Goal: Transaction & Acquisition: Purchase product/service

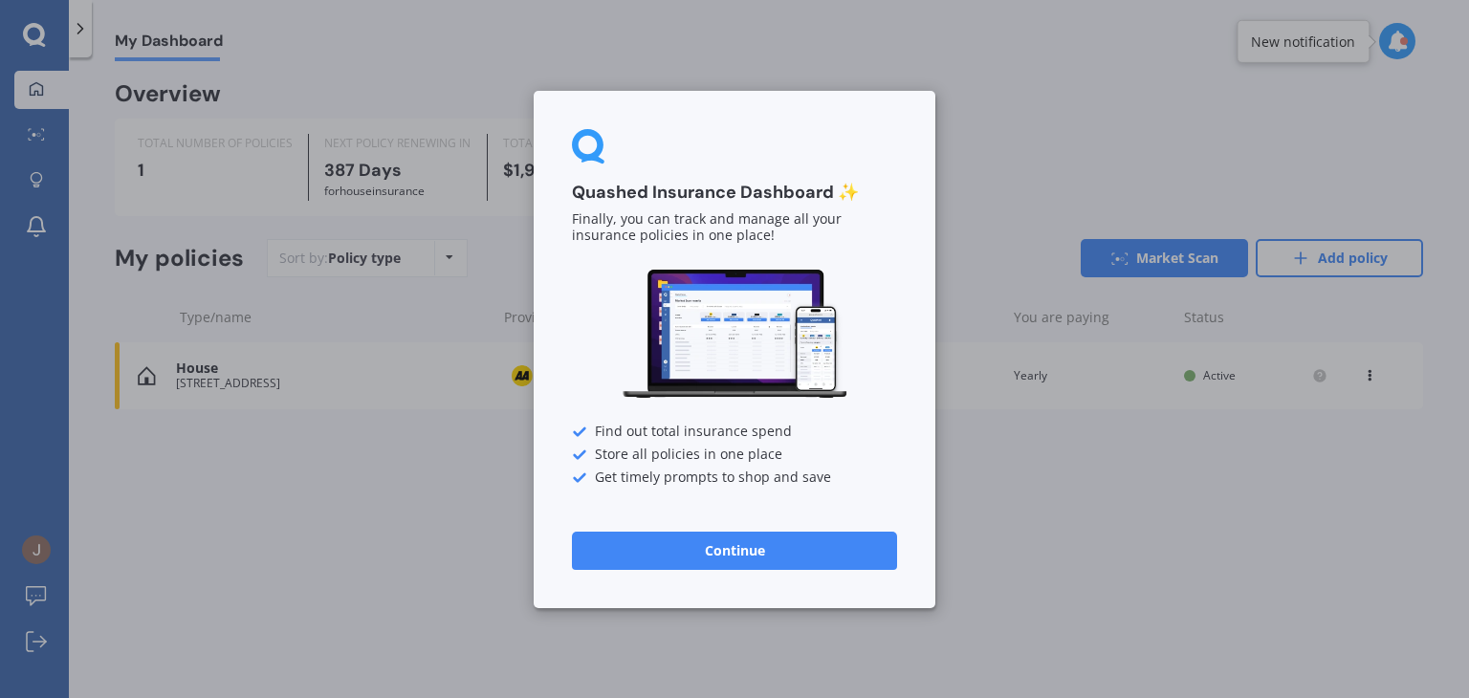
click at [749, 541] on button "Continue" at bounding box center [734, 550] width 325 height 38
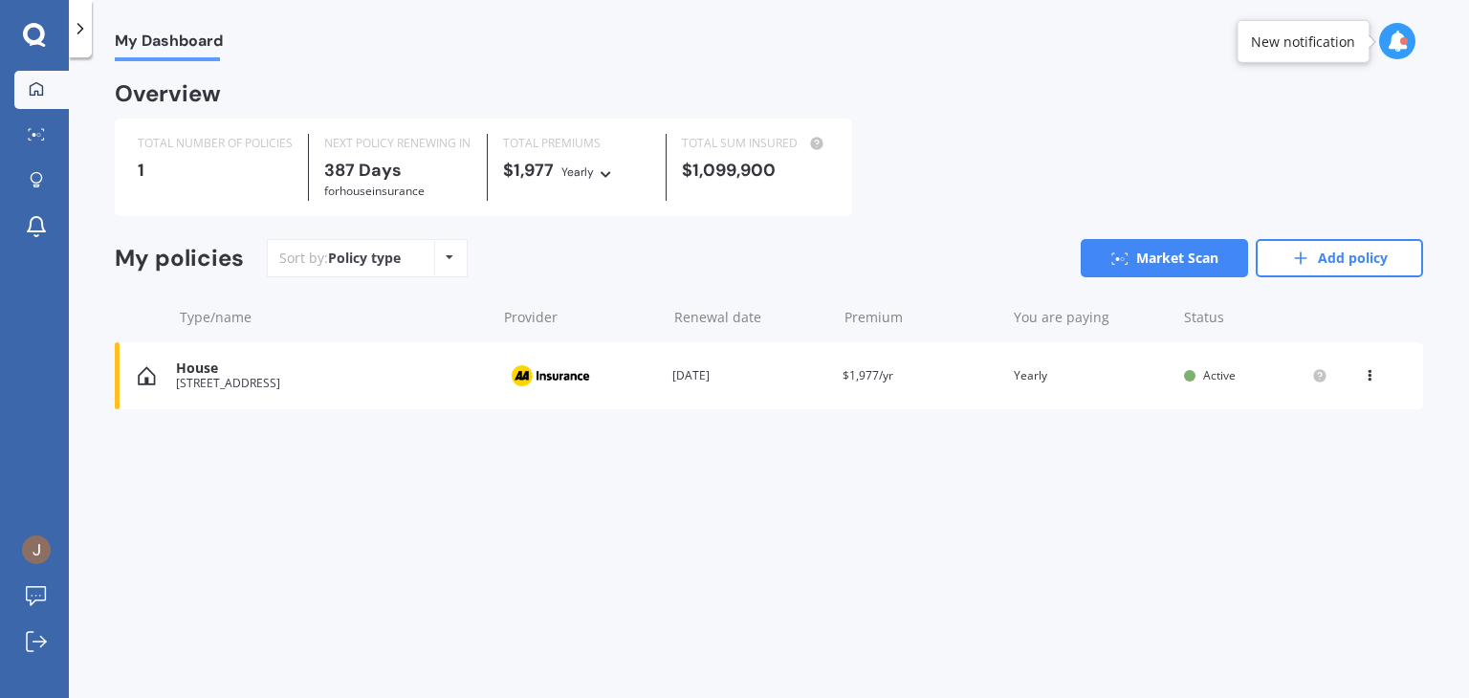
click at [86, 35] on icon at bounding box center [80, 28] width 19 height 19
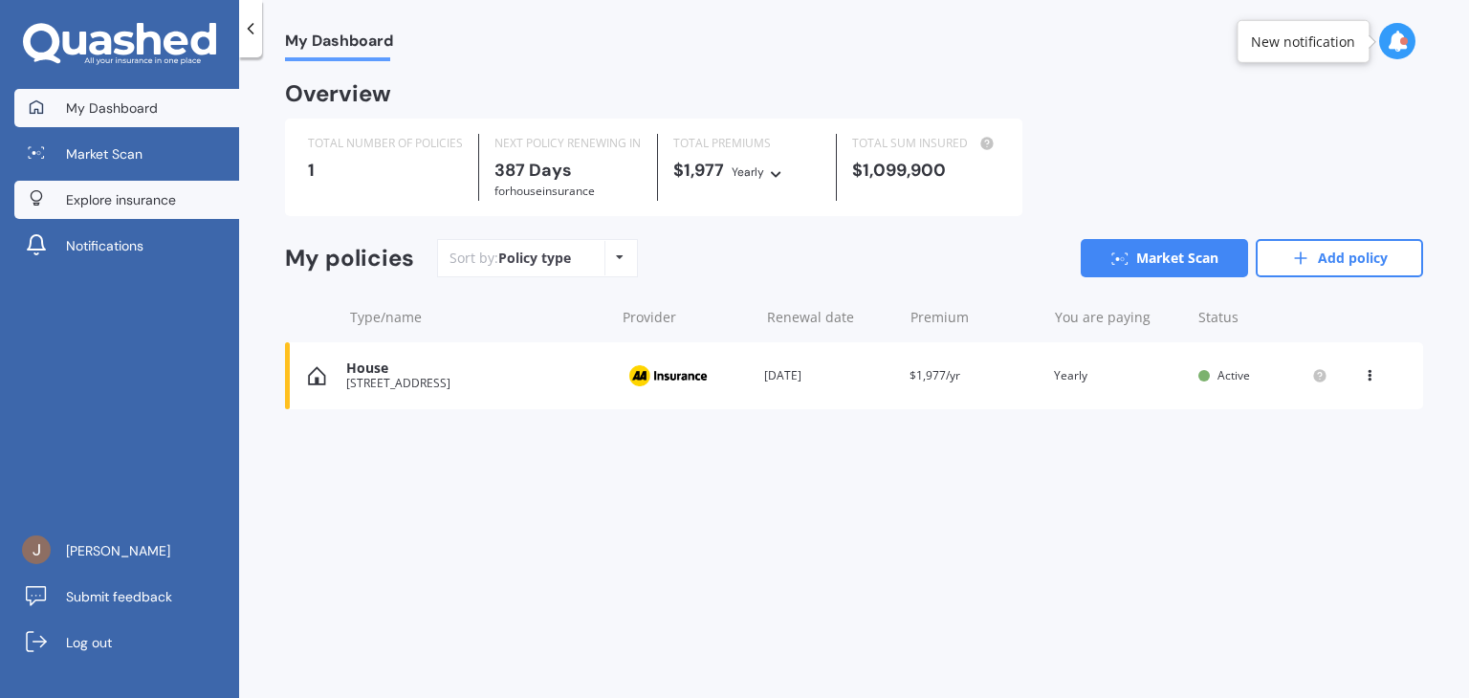
click at [106, 191] on span "Explore insurance" at bounding box center [121, 199] width 110 height 19
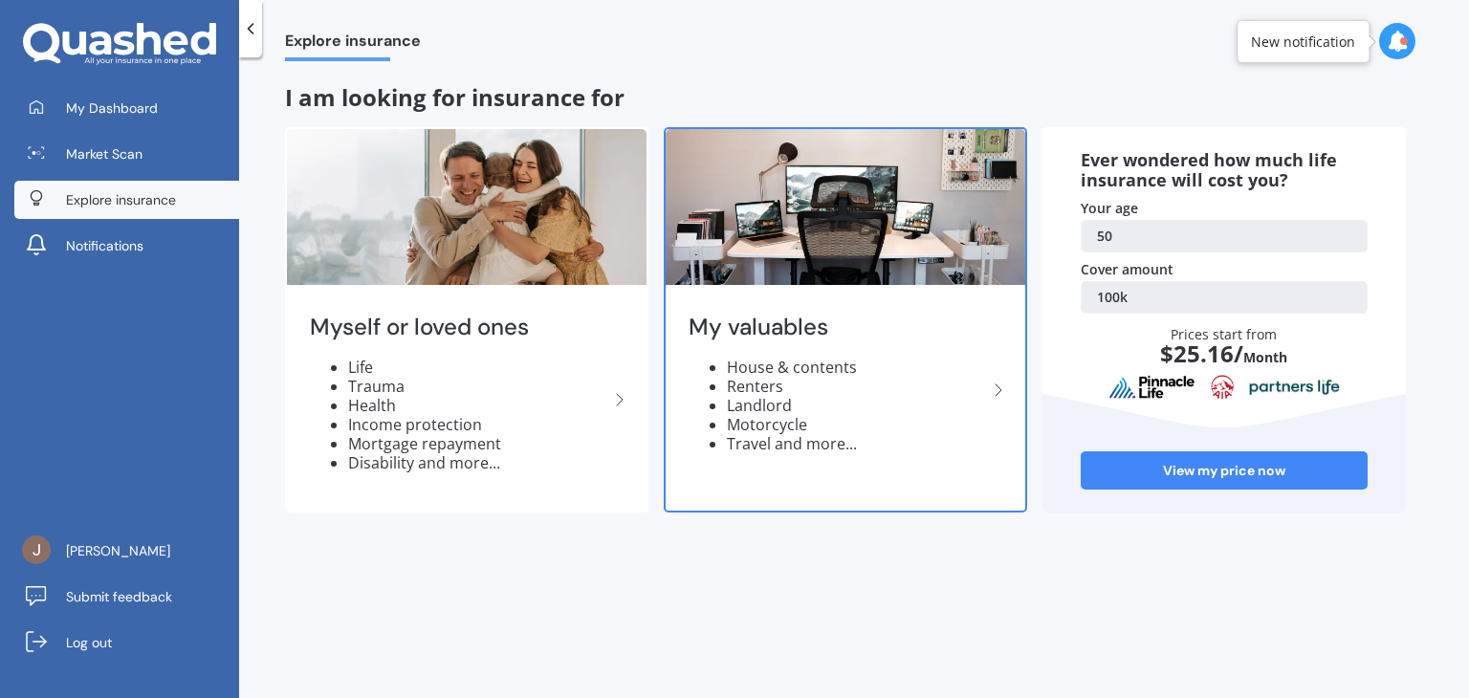
click at [801, 234] on img at bounding box center [846, 207] width 360 height 156
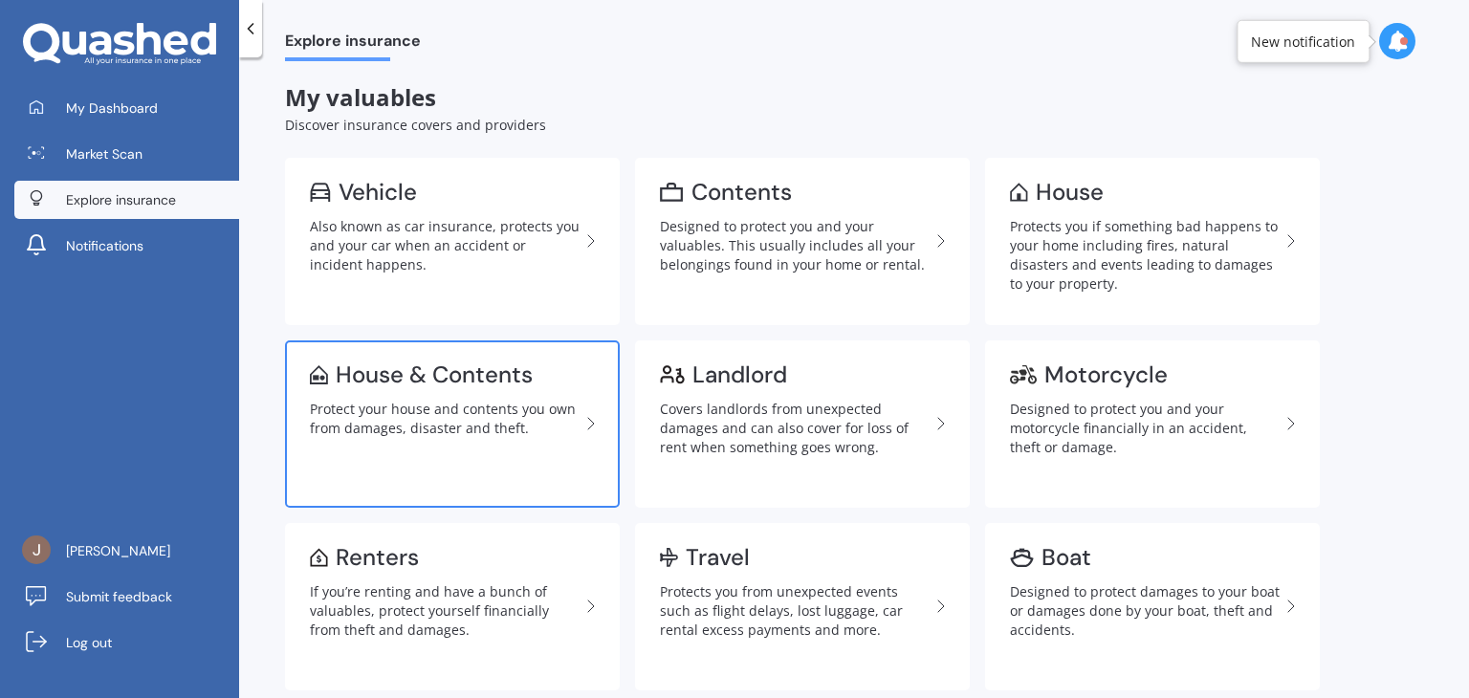
click at [467, 376] on div "House & Contents" at bounding box center [434, 374] width 197 height 19
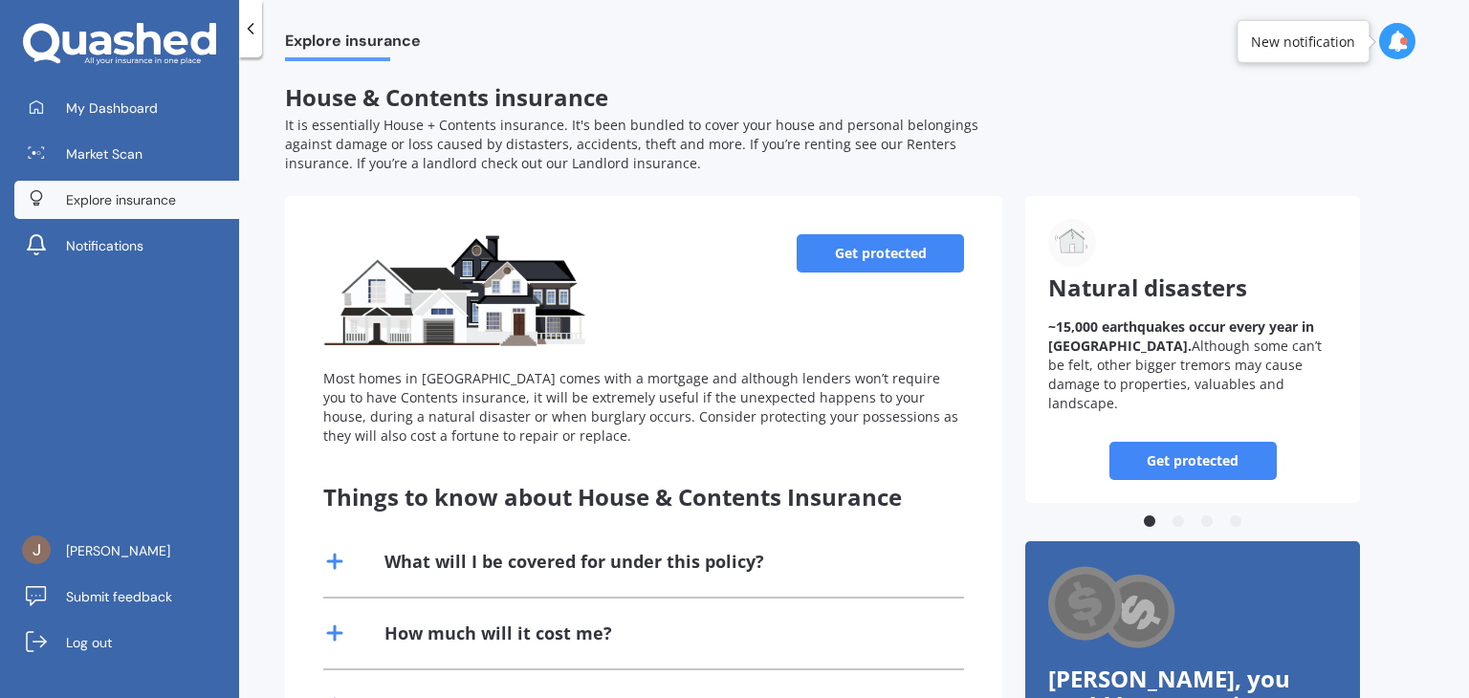
click at [857, 261] on link "Get protected" at bounding box center [880, 253] width 167 height 38
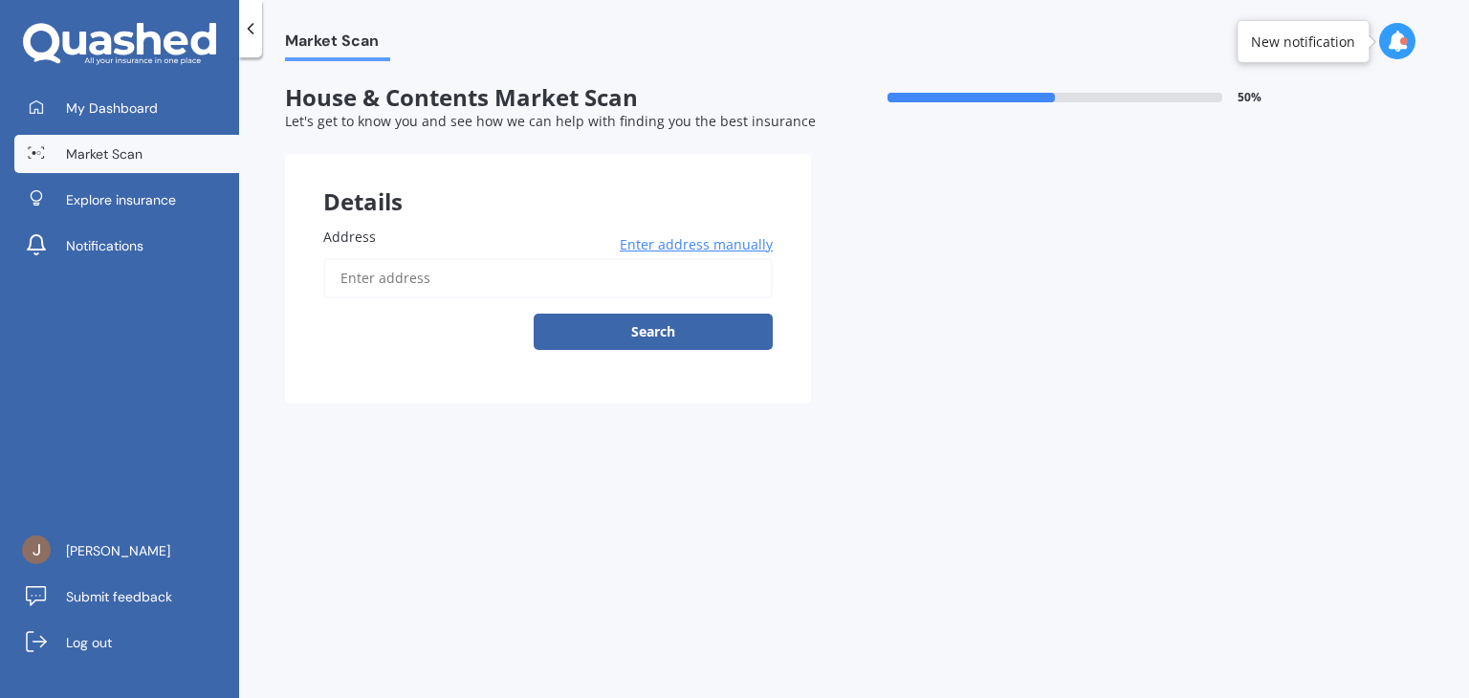
click at [475, 273] on input "Address" at bounding box center [548, 278] width 450 height 40
type input "[STREET_ADDRESS]"
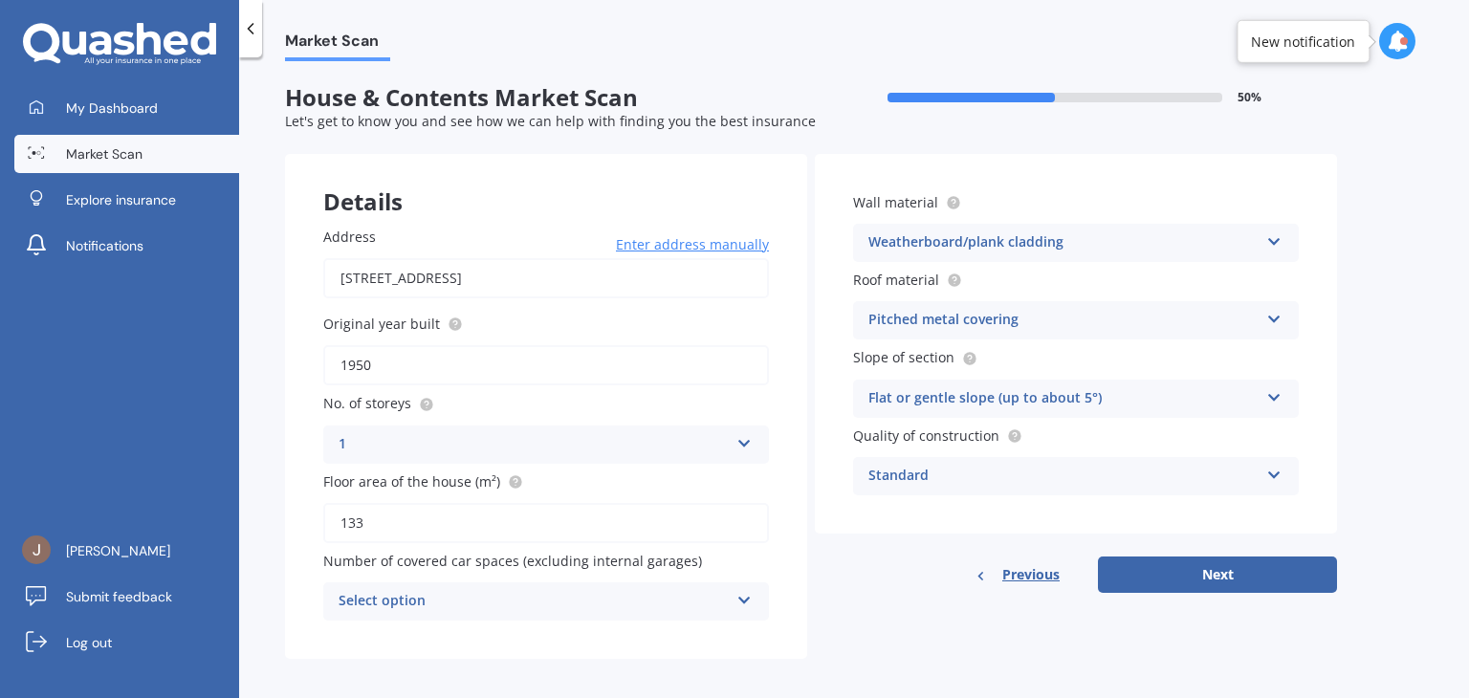
scroll to position [10, 0]
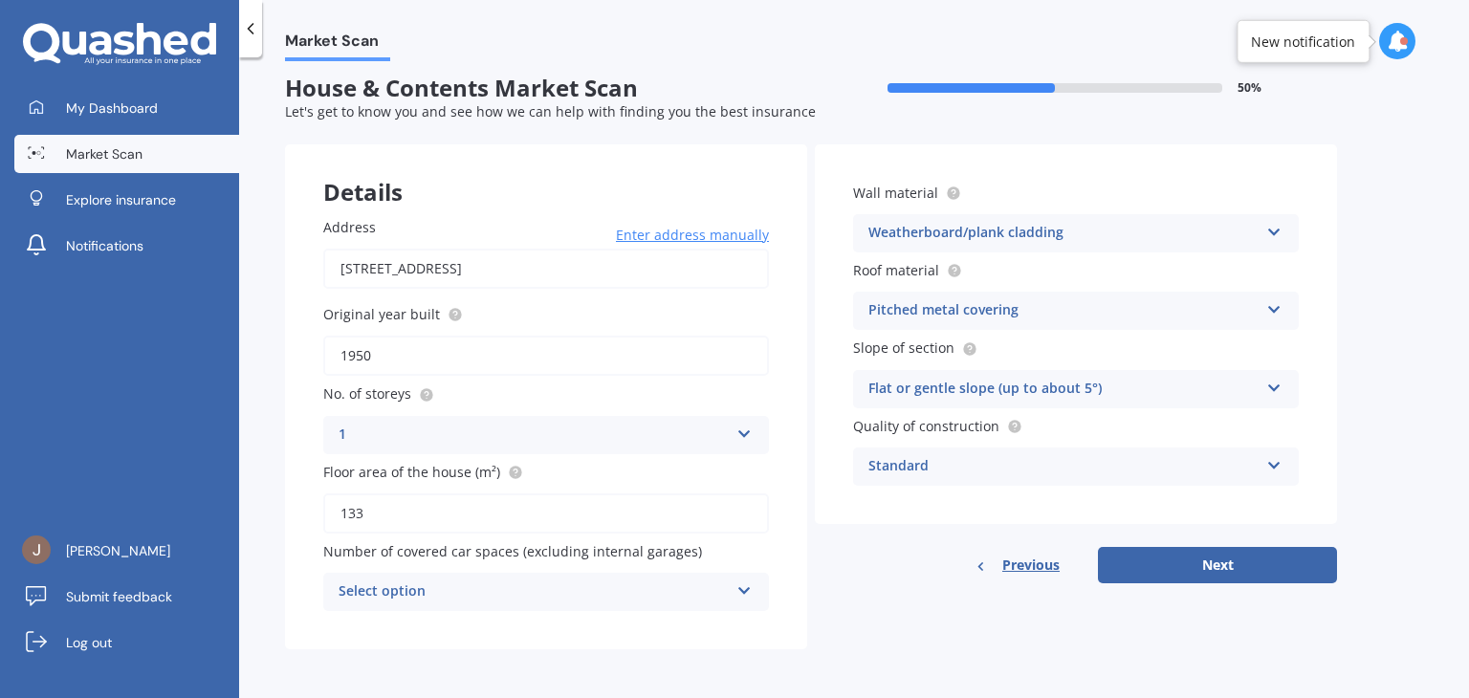
click at [624, 602] on div "Select option 0 1 2 3 4 5+" at bounding box center [546, 592] width 446 height 38
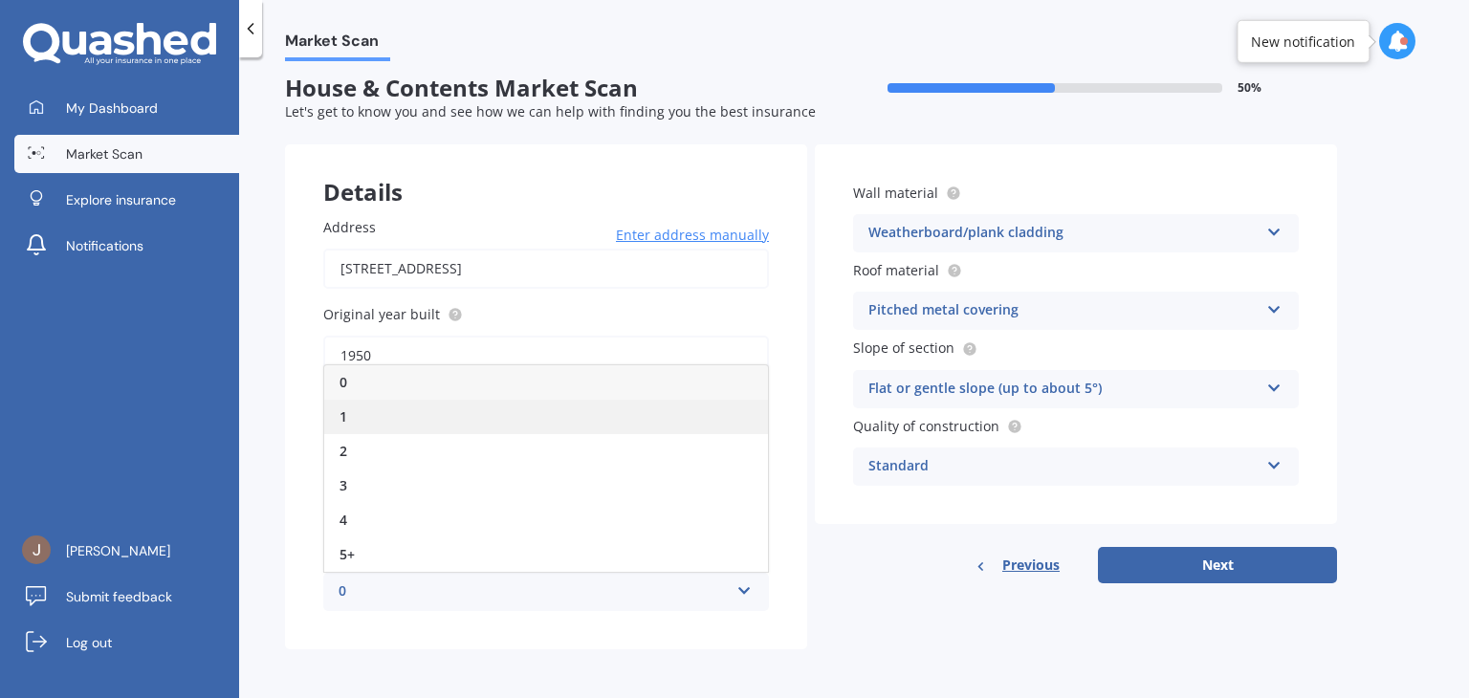
click at [423, 418] on div "1" at bounding box center [546, 417] width 444 height 34
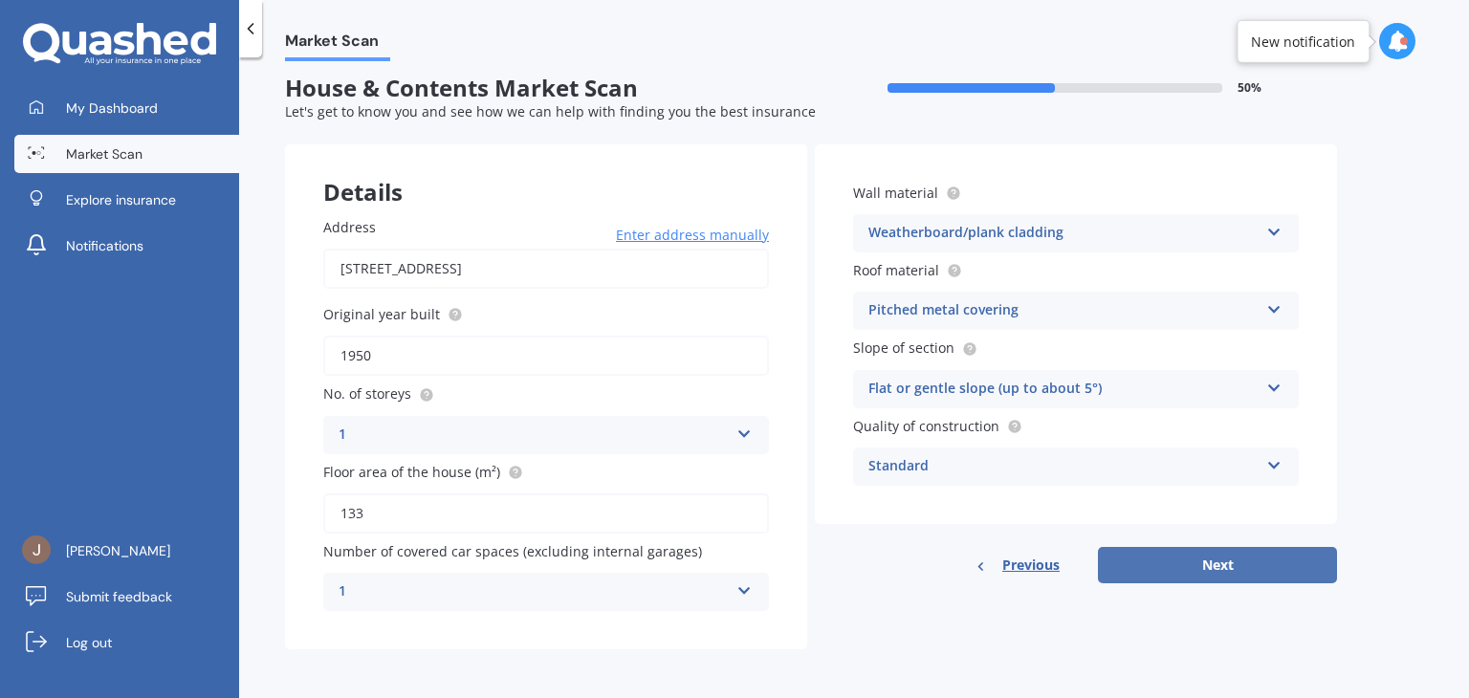
click at [1186, 560] on button "Next" at bounding box center [1217, 565] width 239 height 36
select select "21"
select select "07"
select select "1975"
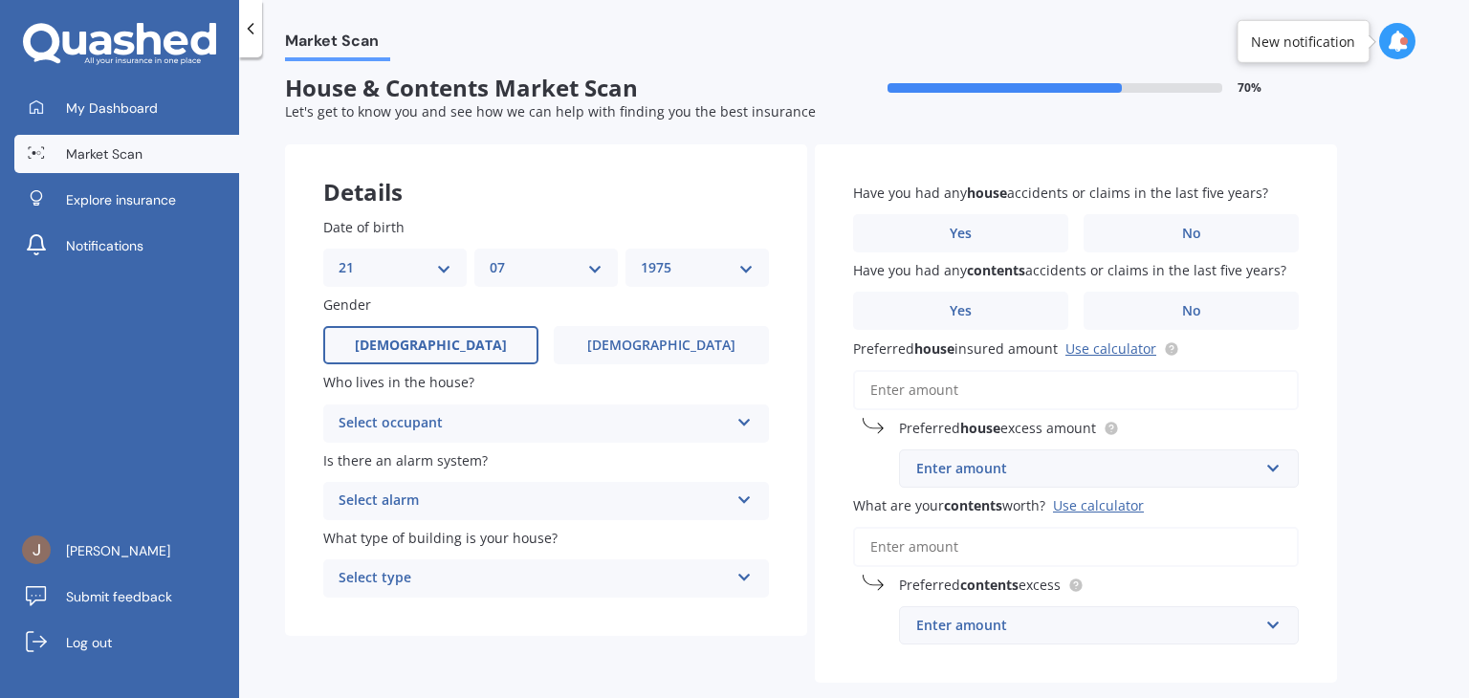
scroll to position [0, 0]
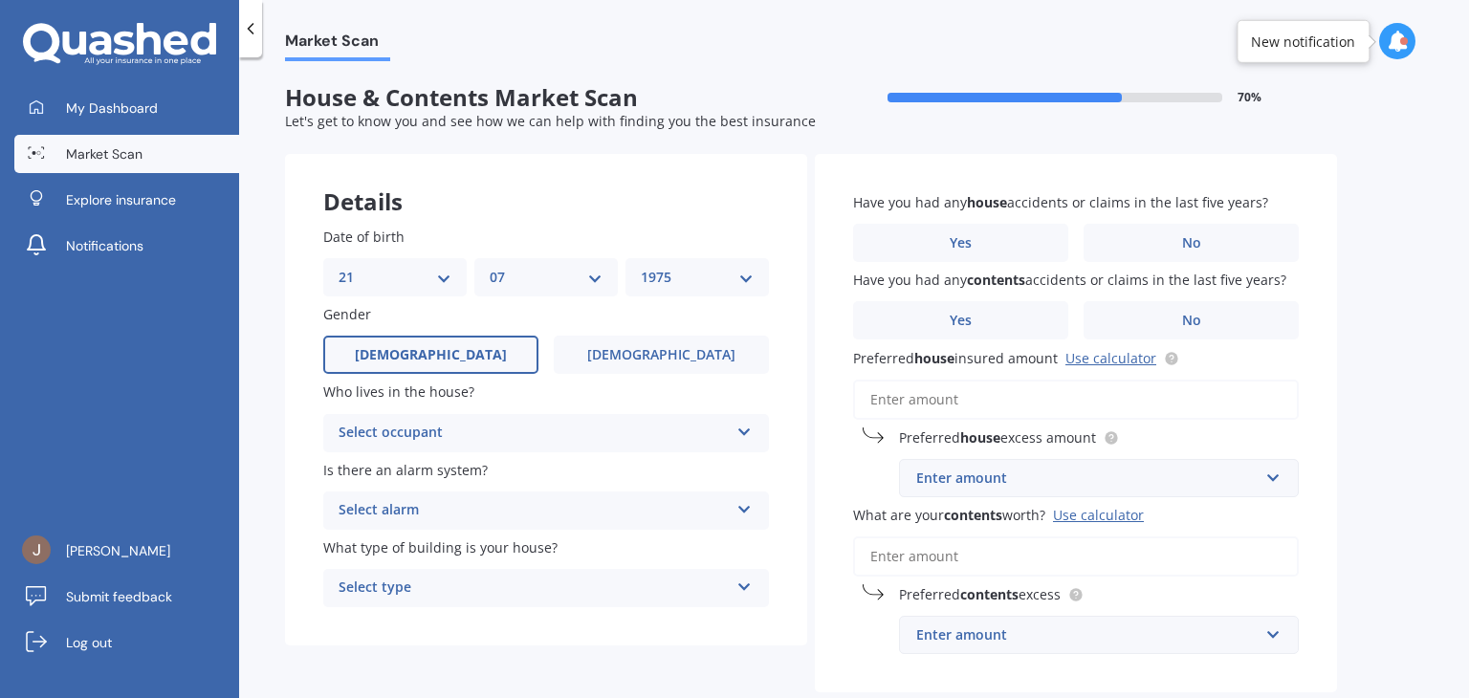
click at [570, 510] on div "Select alarm" at bounding box center [534, 510] width 390 height 23
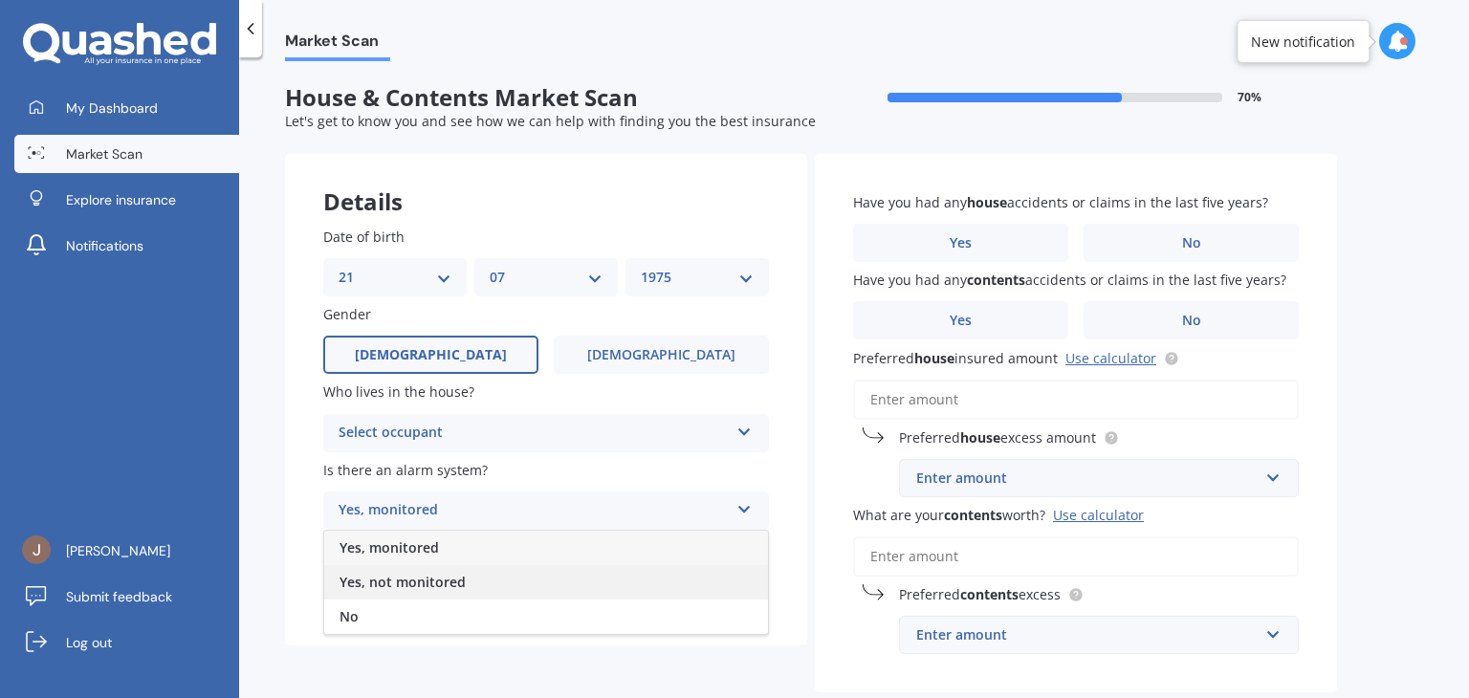
click at [511, 585] on div "Yes, not monitored" at bounding box center [546, 582] width 444 height 34
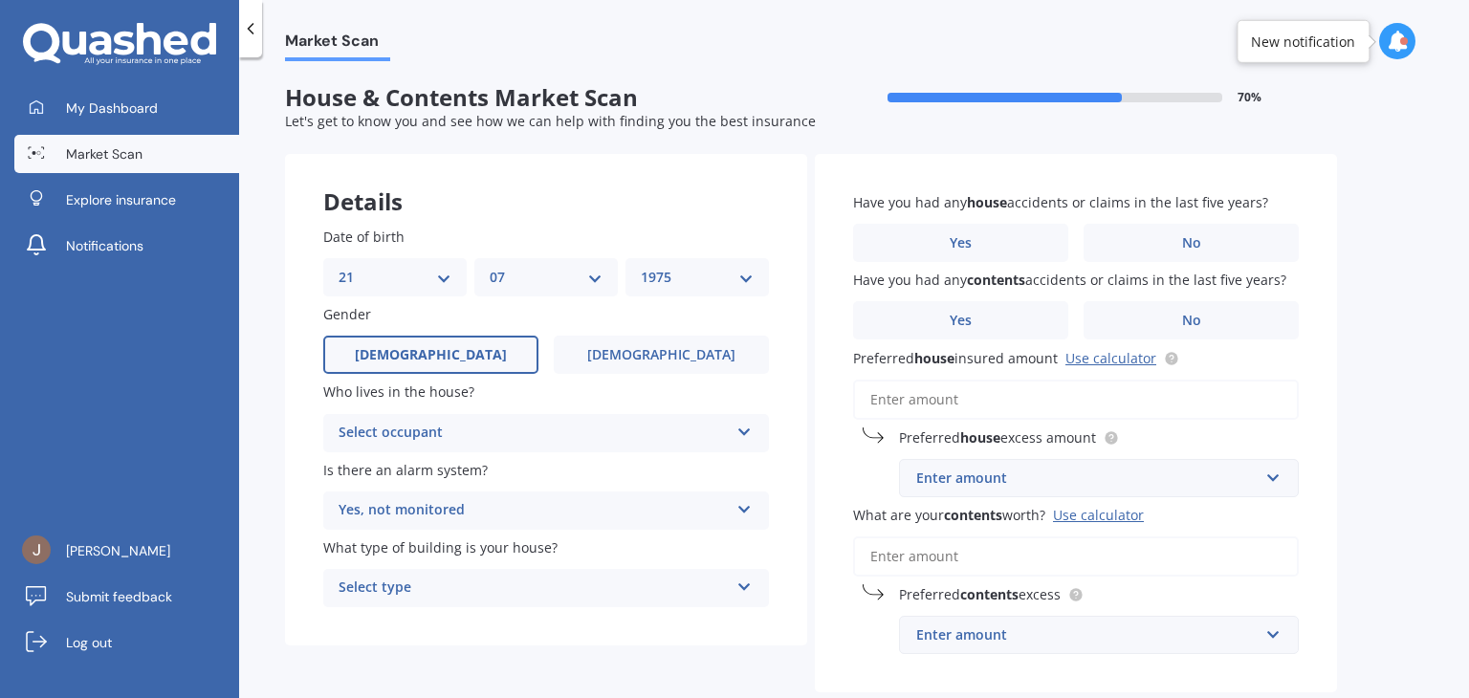
click at [546, 434] on div "Select occupant" at bounding box center [534, 433] width 390 height 23
click at [505, 466] on div "Owner" at bounding box center [546, 470] width 444 height 34
click at [476, 587] on div "Select type" at bounding box center [534, 588] width 390 height 23
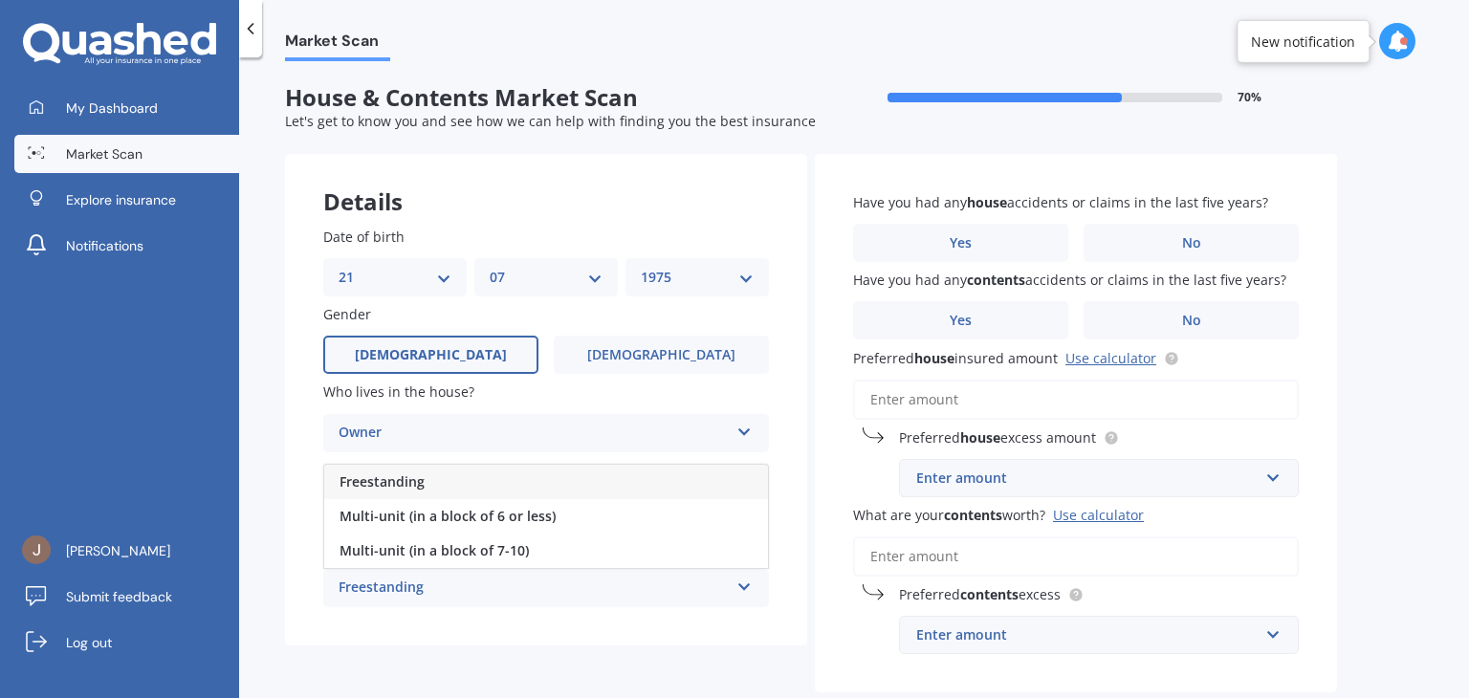
click at [477, 487] on div "Freestanding" at bounding box center [546, 482] width 444 height 34
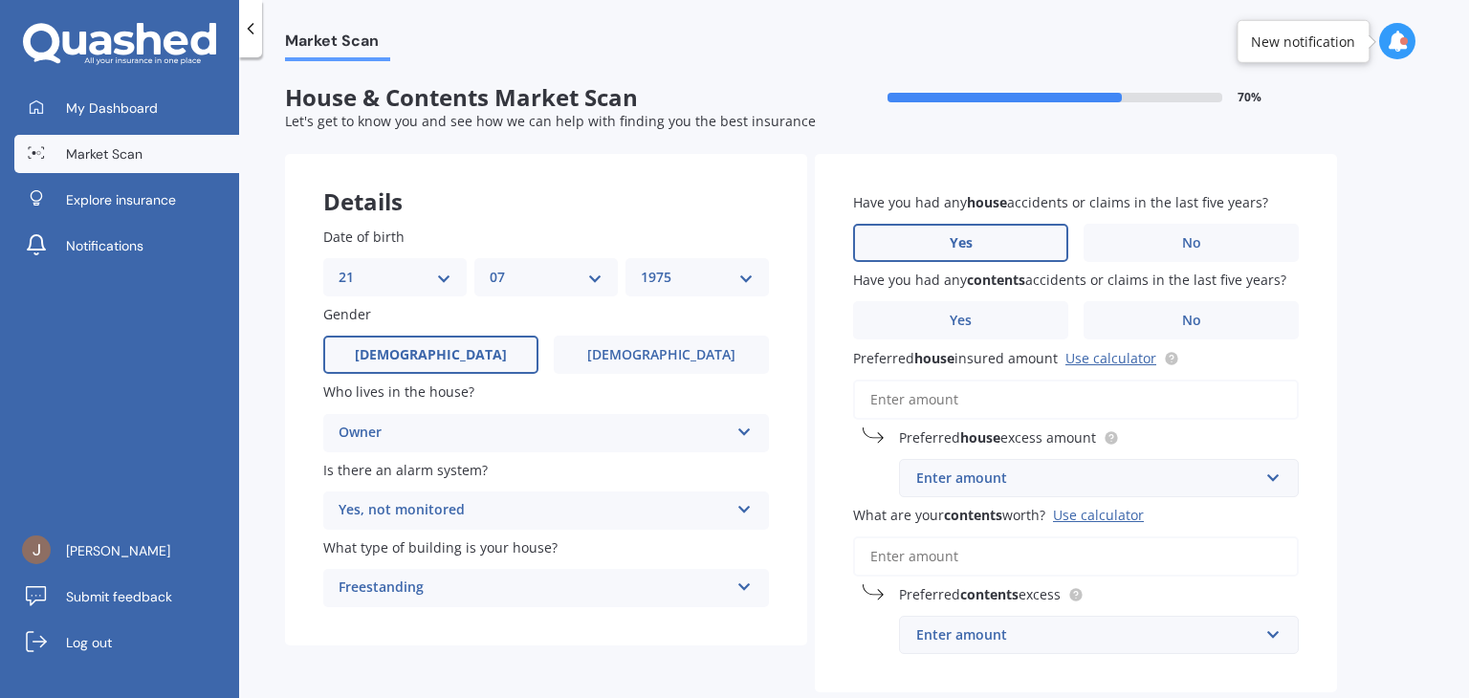
click at [991, 246] on label "Yes" at bounding box center [960, 243] width 215 height 38
click at [0, 0] on input "Yes" at bounding box center [0, 0] width 0 height 0
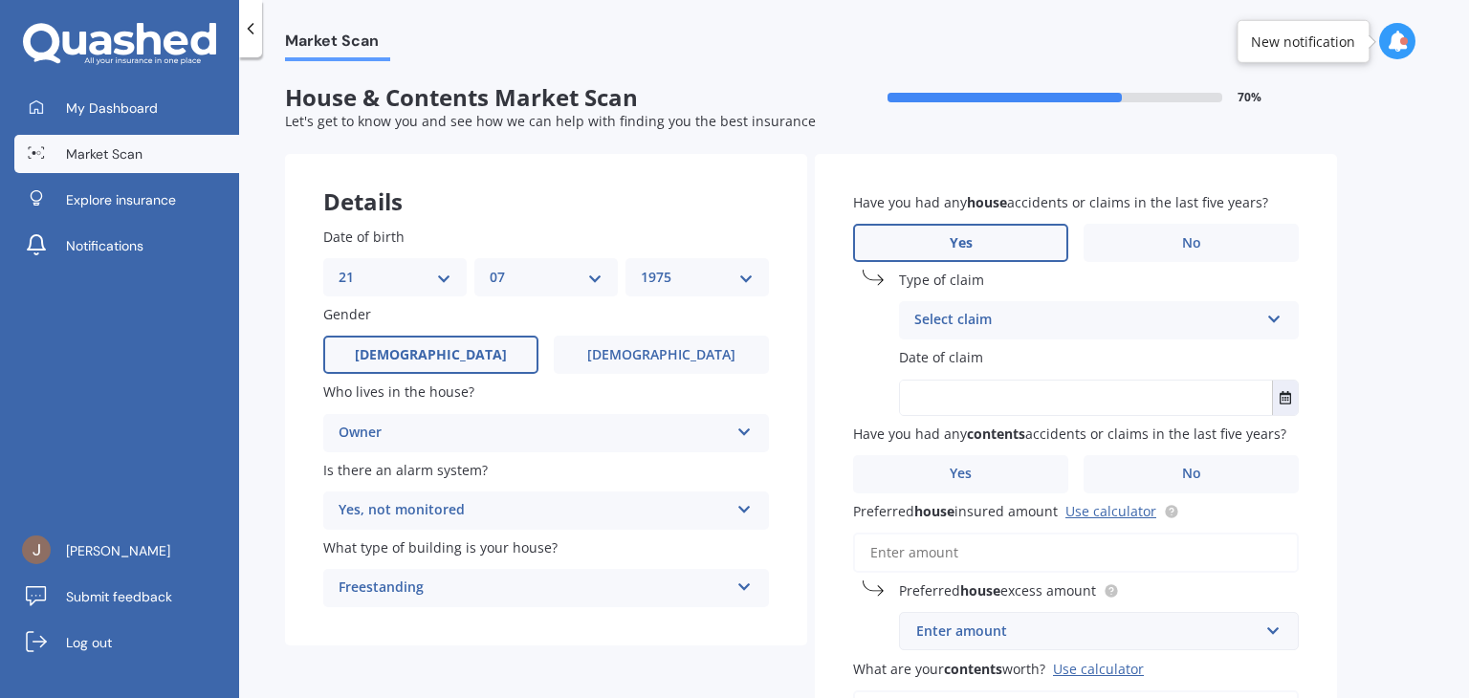
click at [1010, 318] on div "Select claim" at bounding box center [1087, 320] width 344 height 23
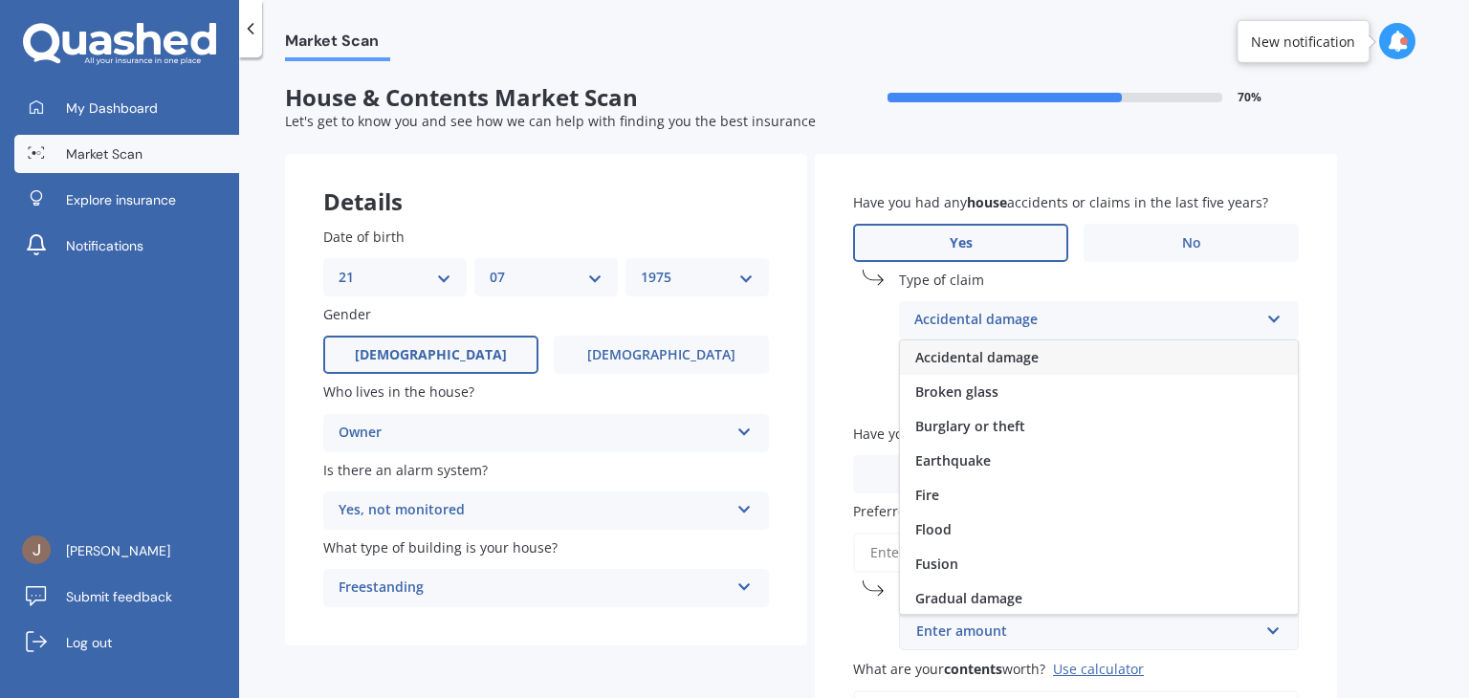
click at [1003, 364] on span "Accidental damage" at bounding box center [977, 357] width 123 height 18
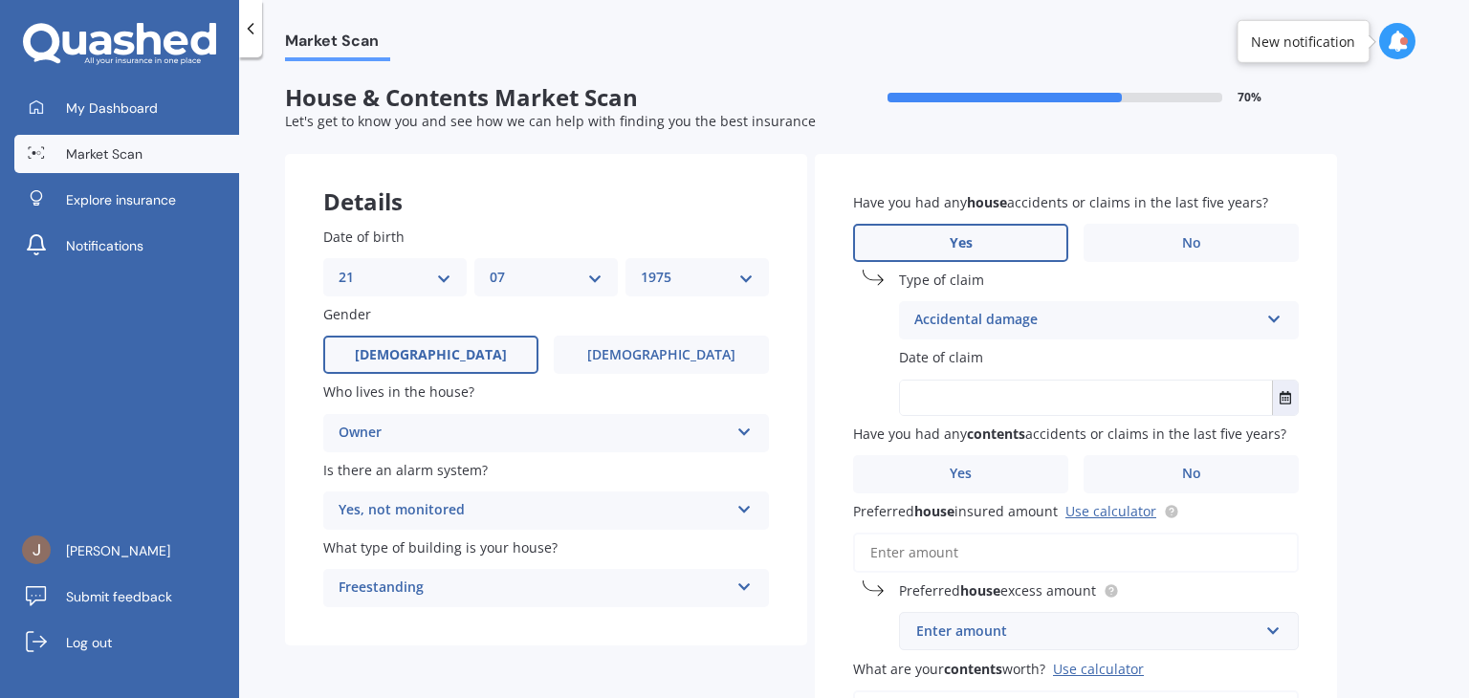
click at [1003, 395] on input "text" at bounding box center [1086, 398] width 372 height 34
click at [1289, 391] on icon "Select date" at bounding box center [1285, 397] width 11 height 13
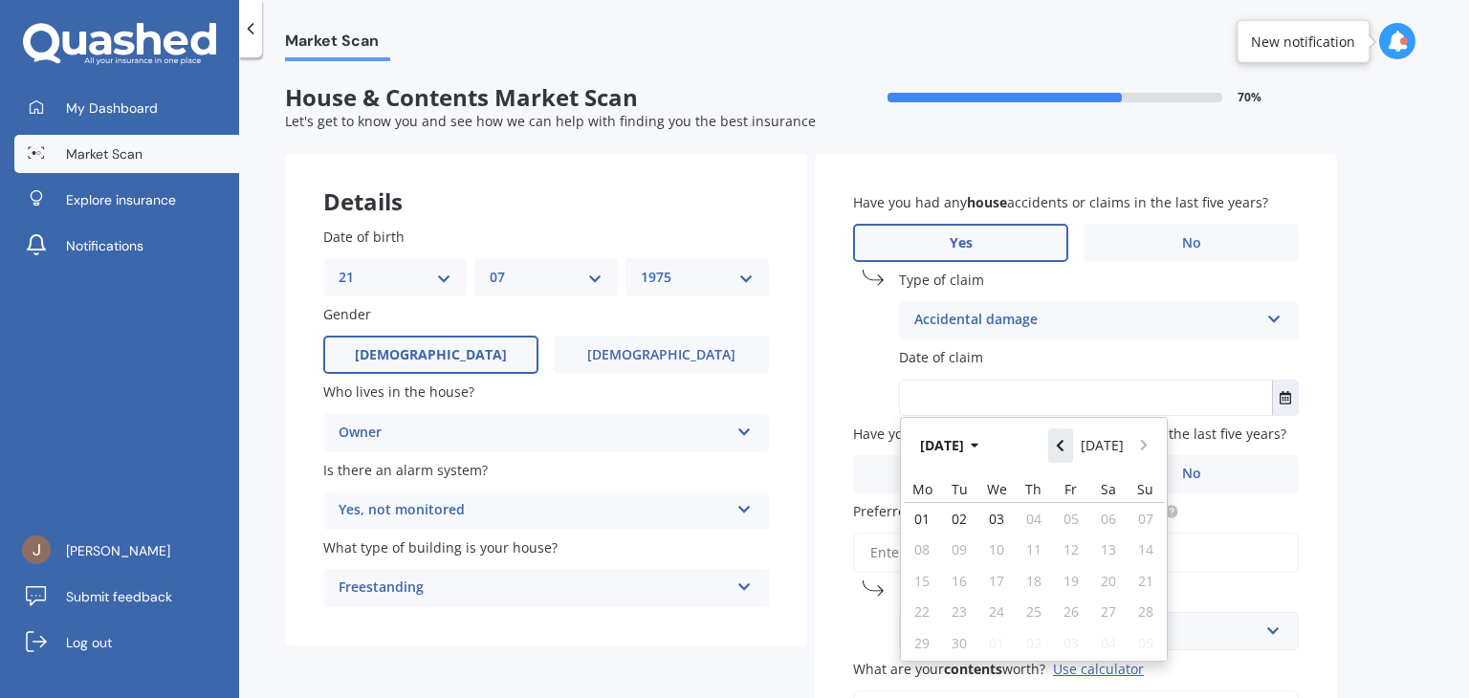
click at [1071, 446] on button "Navigate back" at bounding box center [1061, 446] width 25 height 34
click at [1076, 640] on span "29" at bounding box center [1071, 643] width 15 height 18
type input "[DATE]"
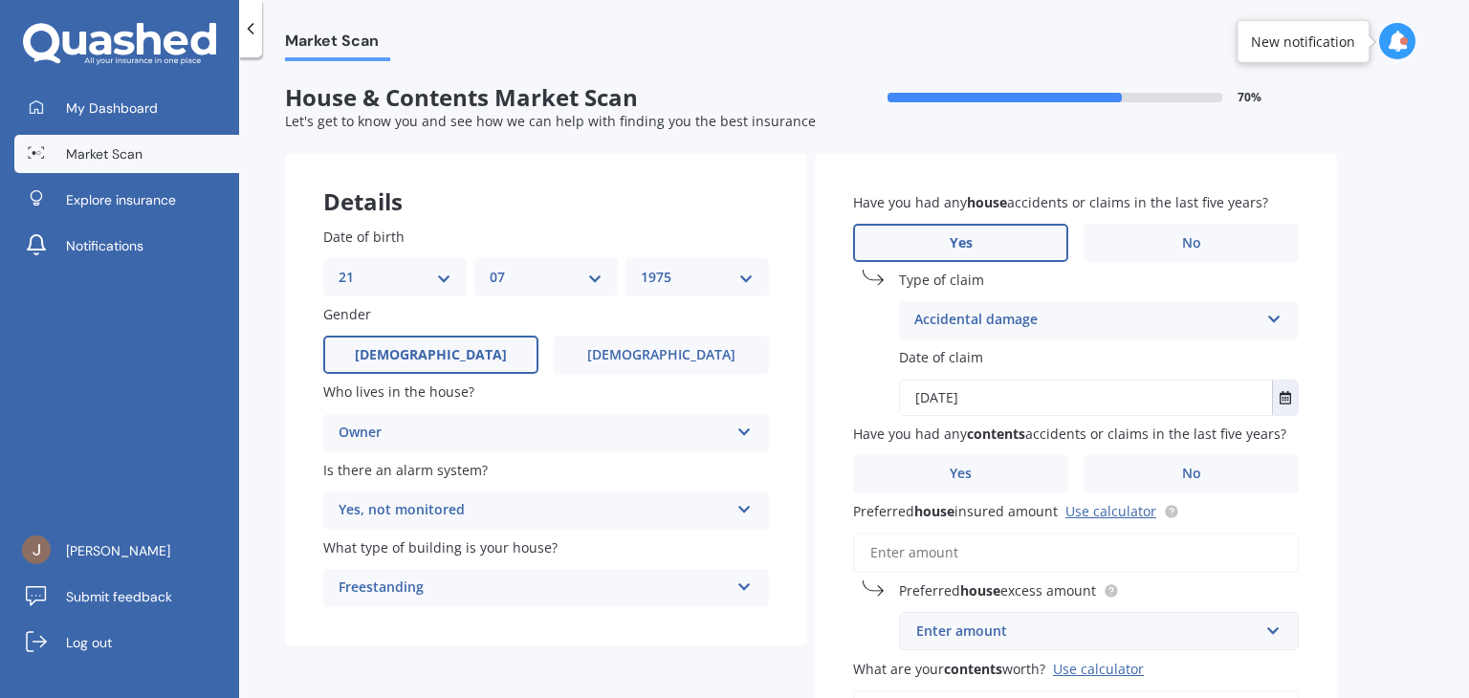
click at [1343, 418] on div "Market Scan House & Contents Market Scan 70 % Let's get to know you and see how…" at bounding box center [854, 381] width 1230 height 641
click at [1232, 476] on label "No" at bounding box center [1191, 474] width 215 height 38
click at [0, 0] on input "No" at bounding box center [0, 0] width 0 height 0
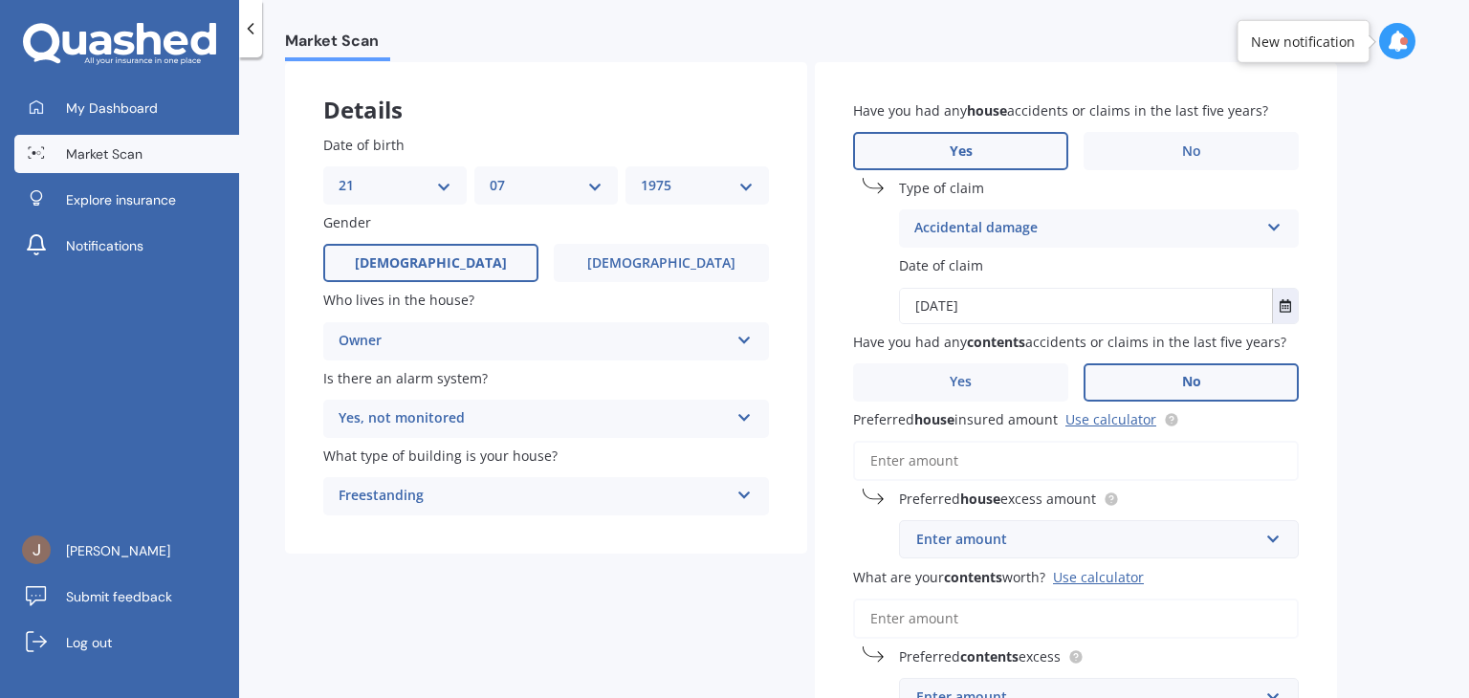
scroll to position [96, 0]
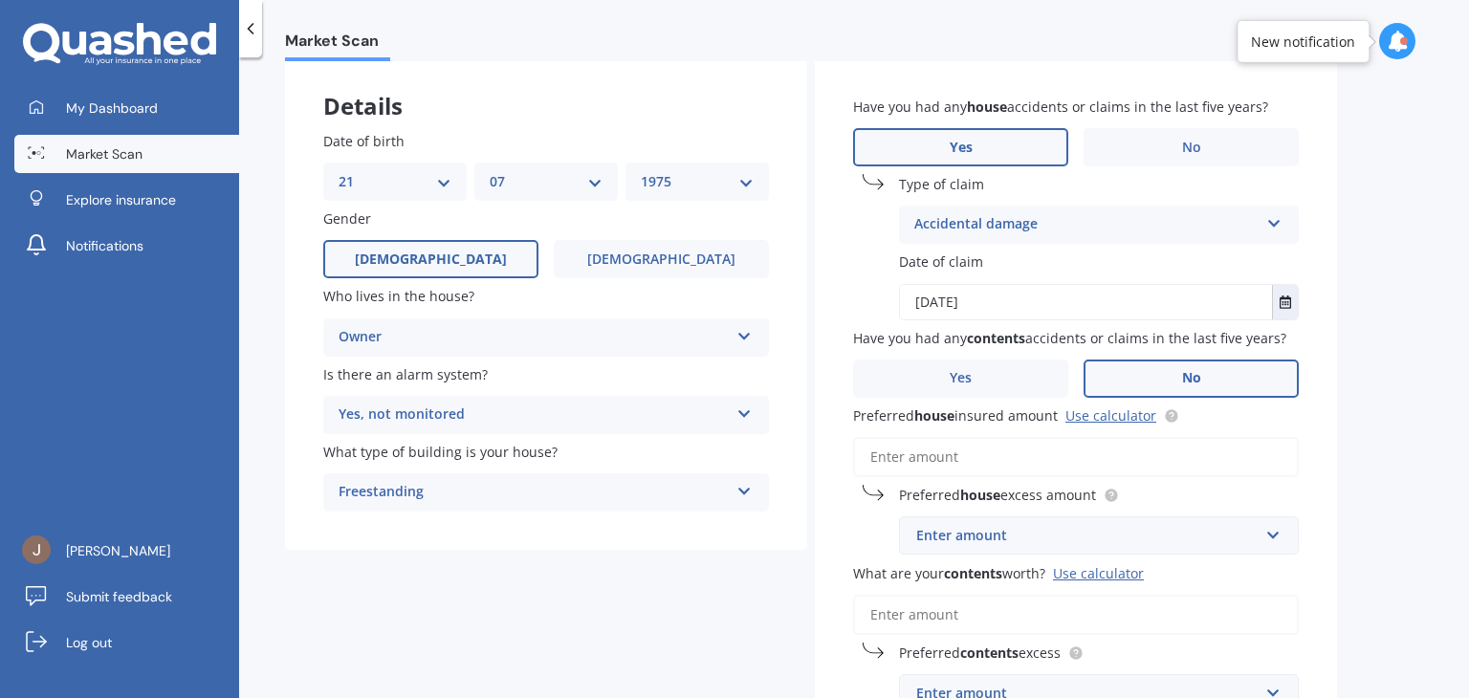
click at [968, 463] on input "Preferred house insured amount Use calculator" at bounding box center [1076, 457] width 446 height 40
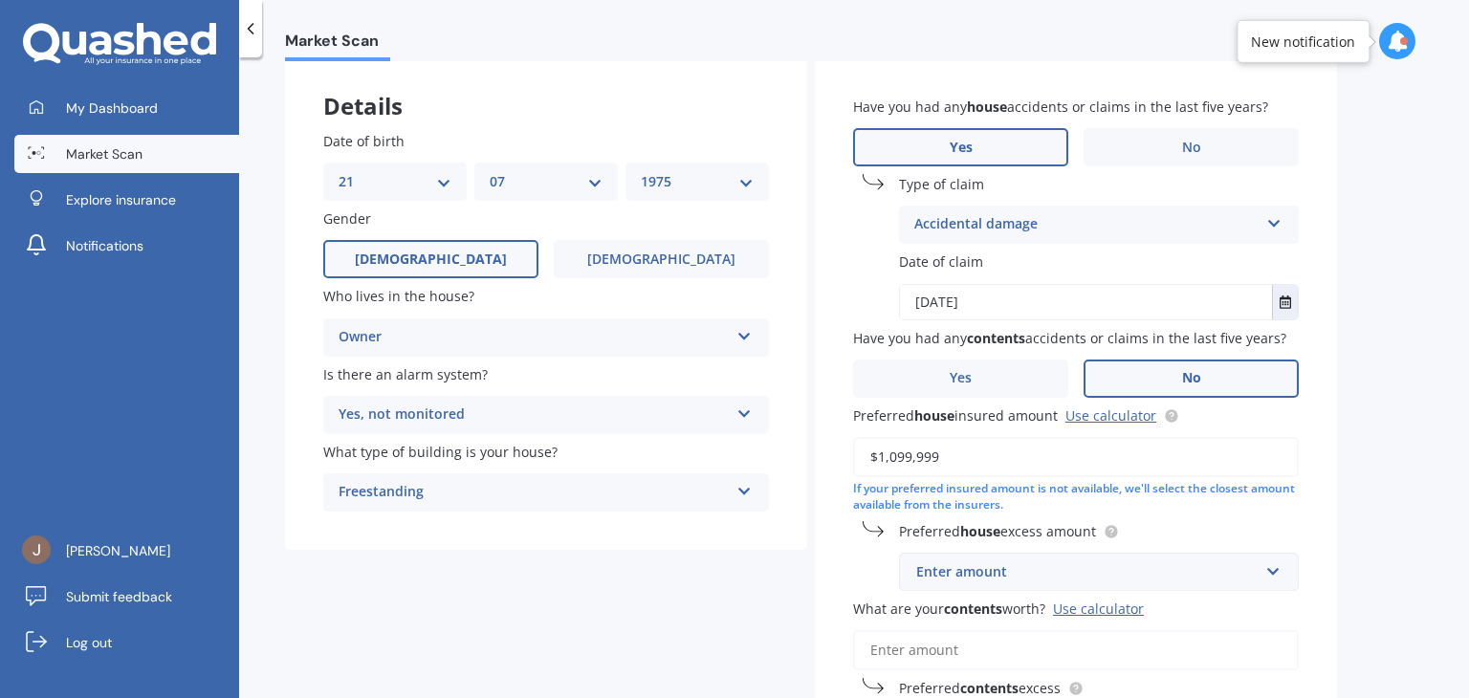
type input "$1,099,999"
click at [1333, 476] on div "Have you had any house accidents or claims in the last five years? Yes No Type …" at bounding box center [1076, 422] width 522 height 729
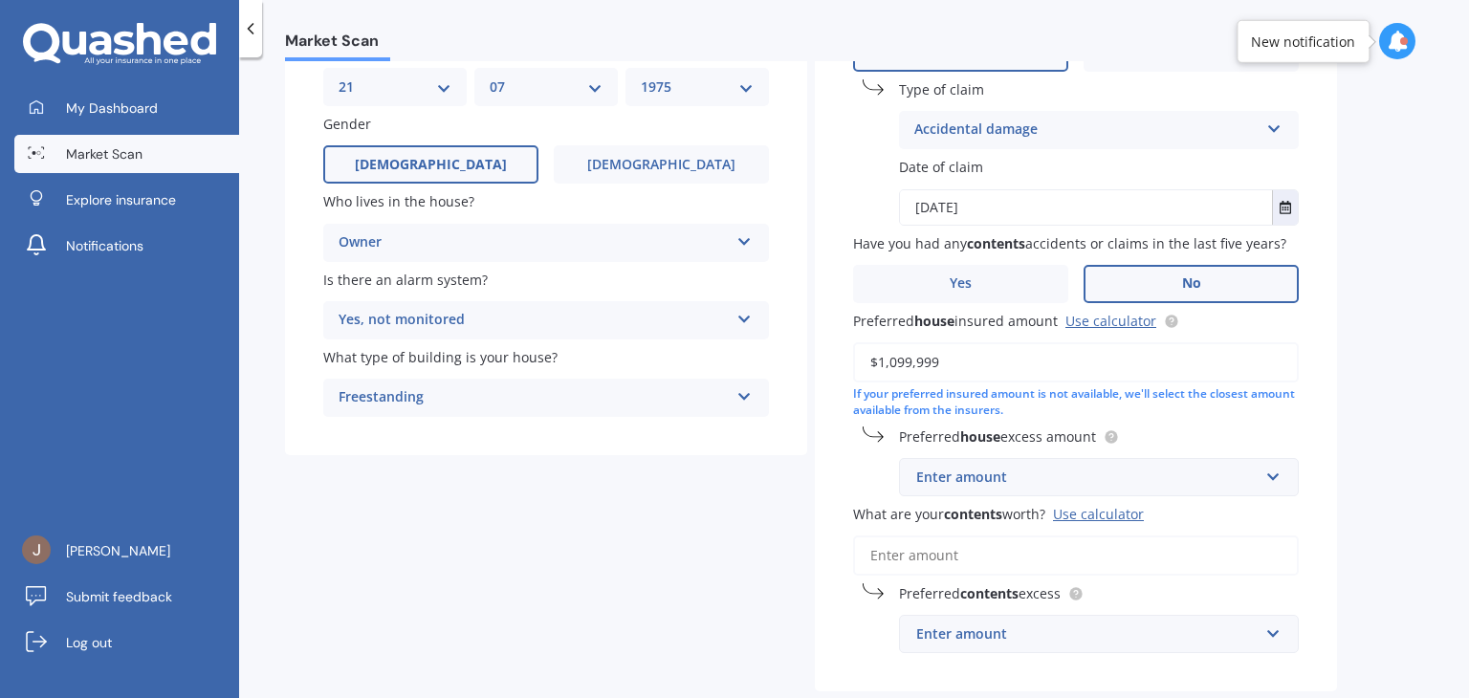
scroll to position [191, 0]
click at [1269, 472] on input "text" at bounding box center [1092, 476] width 383 height 36
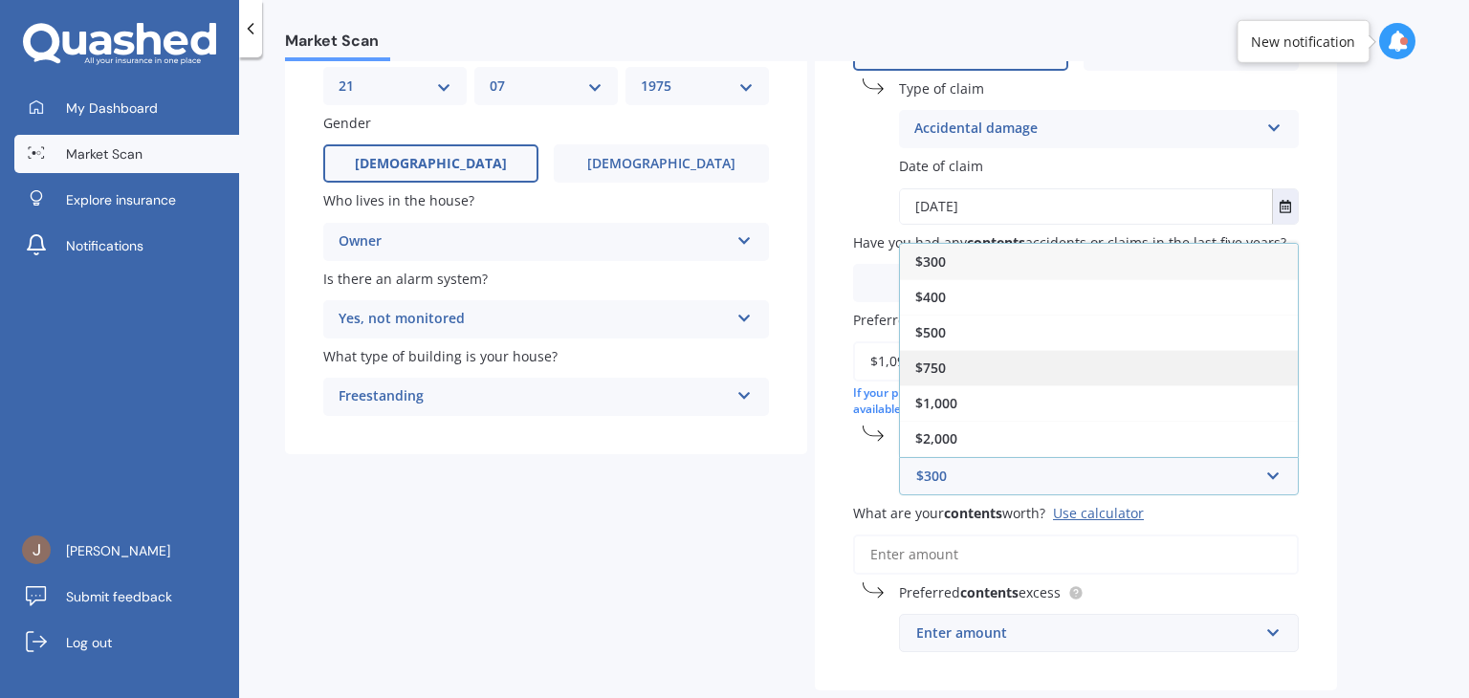
click at [1133, 367] on div "$750" at bounding box center [1099, 367] width 398 height 35
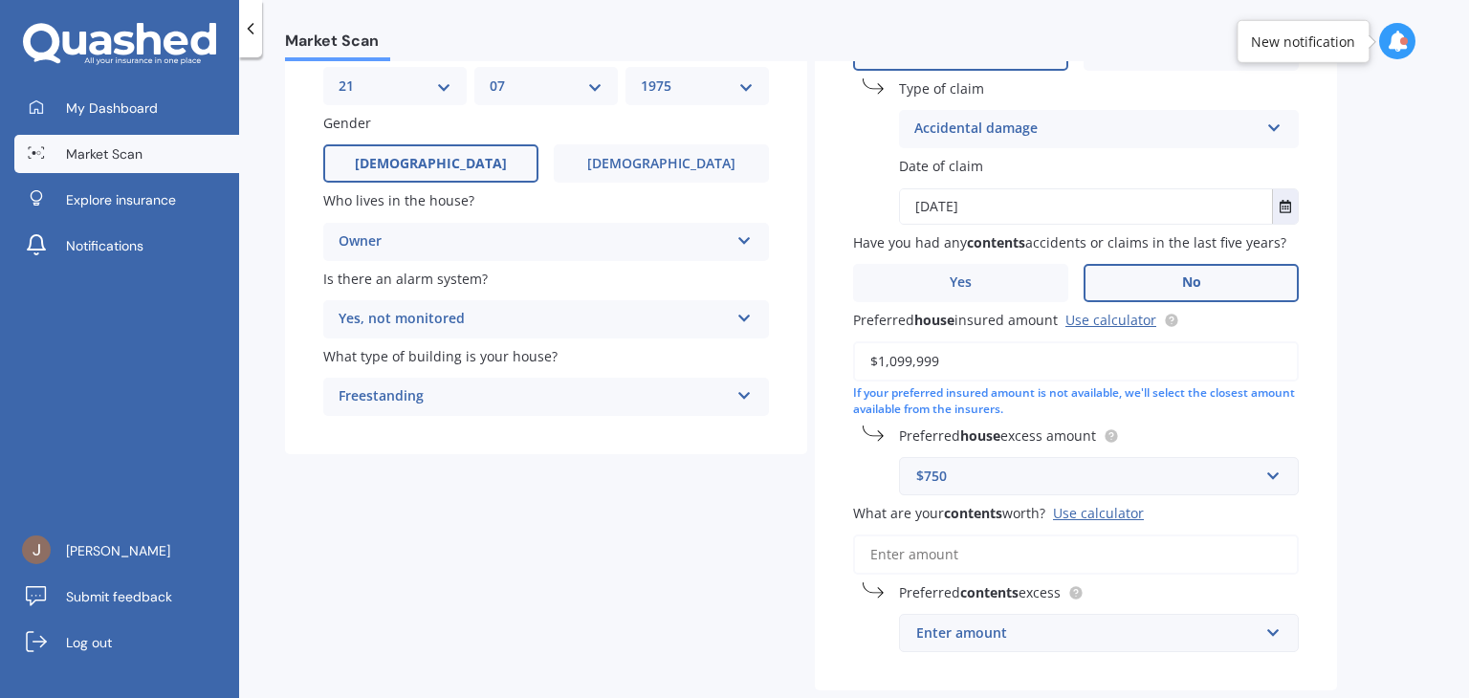
click at [1408, 484] on div "Market Scan House & Contents Market Scan 70 % Let's get to know you and see how…" at bounding box center [854, 381] width 1230 height 641
click at [1070, 546] on input "What are your contents worth? Use calculator" at bounding box center [1076, 555] width 446 height 40
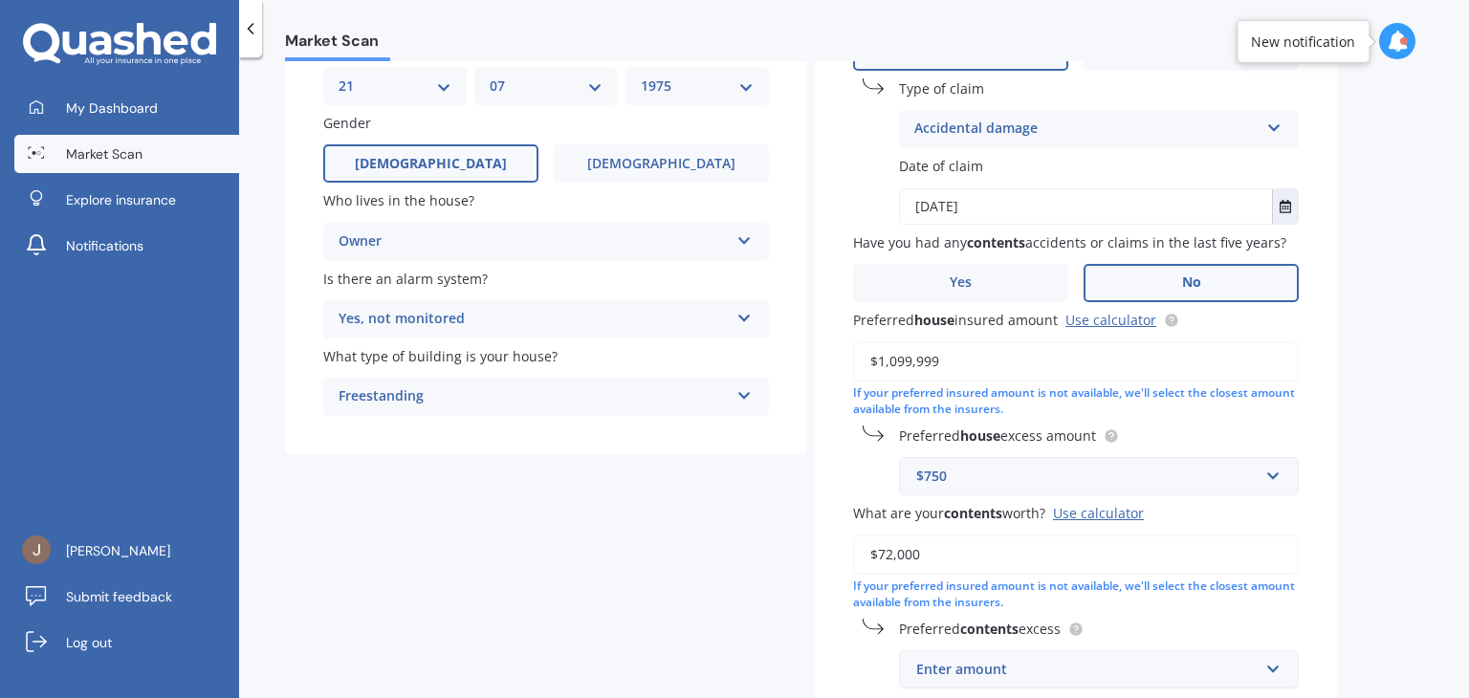
type input "$72,000"
click at [1337, 598] on div "Market Scan House & Contents Market Scan 70 % Let's get to know you and see how…" at bounding box center [854, 381] width 1230 height 641
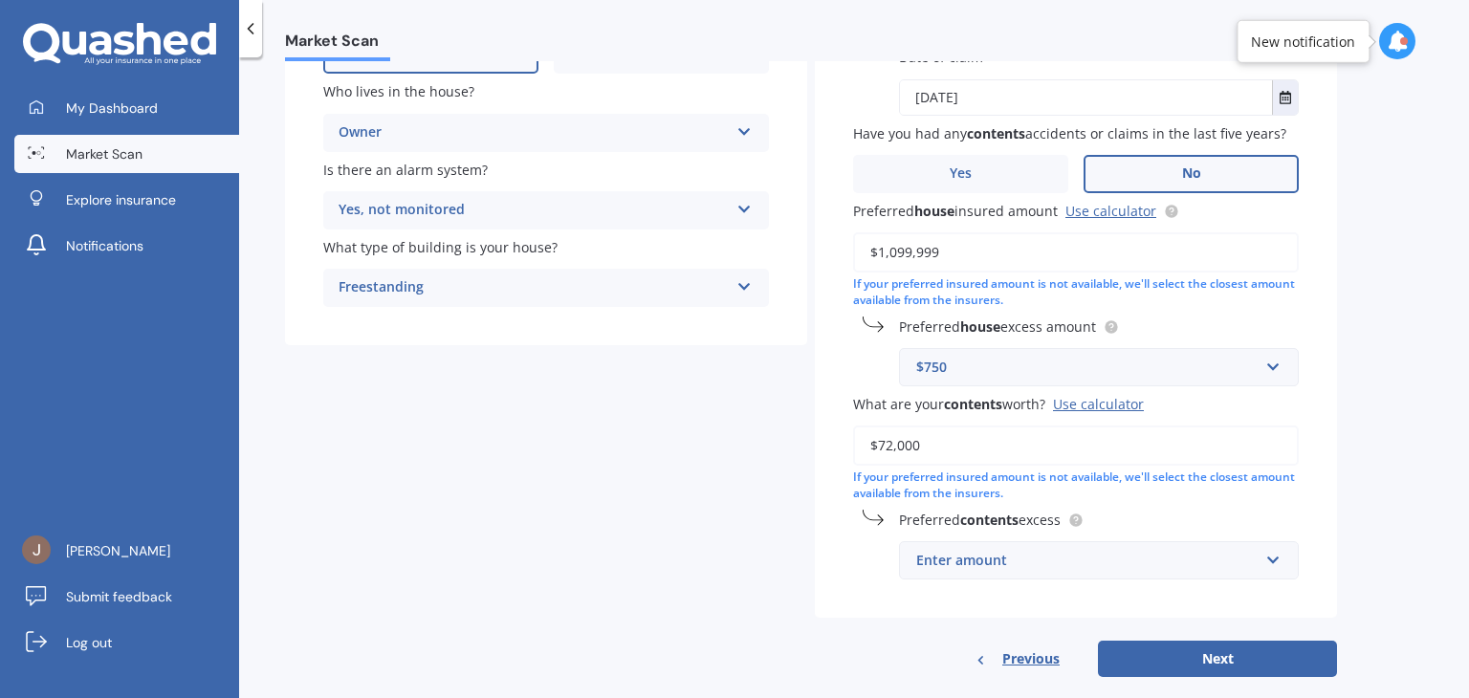
scroll to position [329, 0]
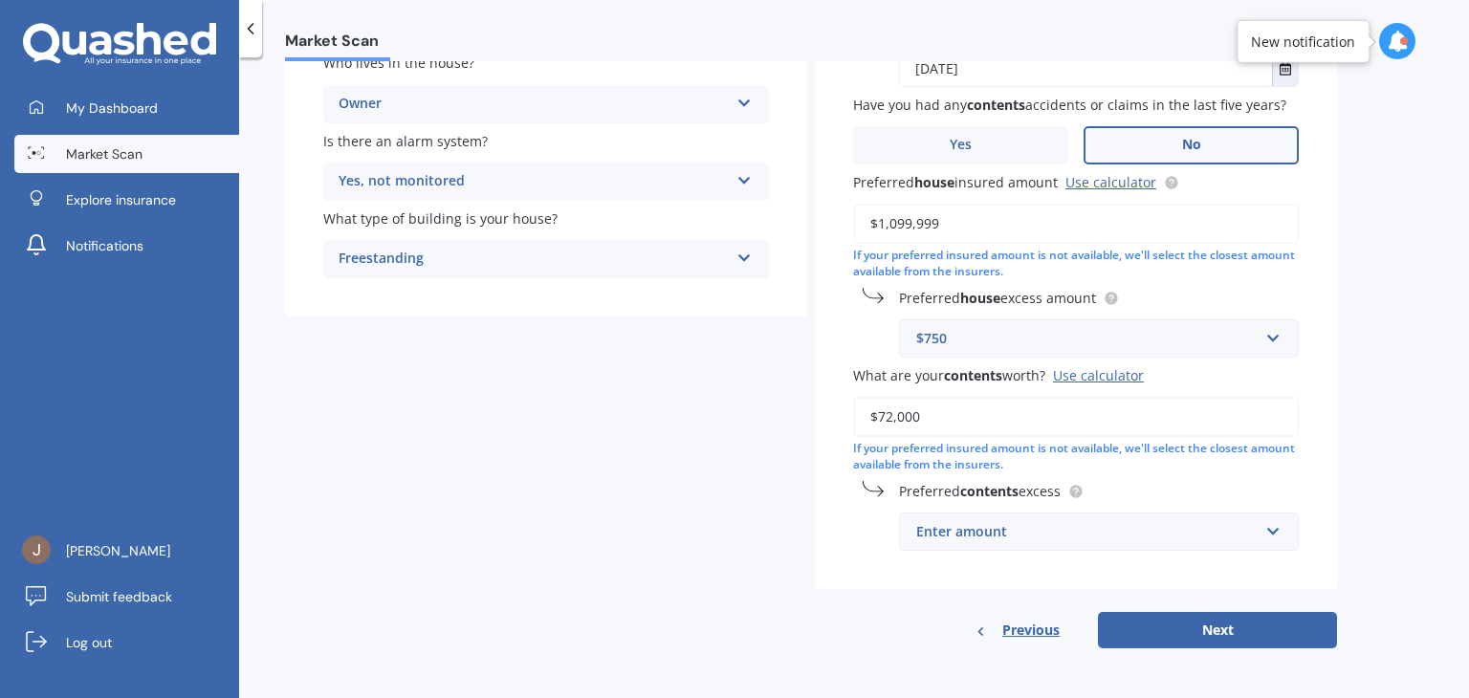
click at [1078, 527] on div "Enter amount" at bounding box center [1087, 531] width 342 height 21
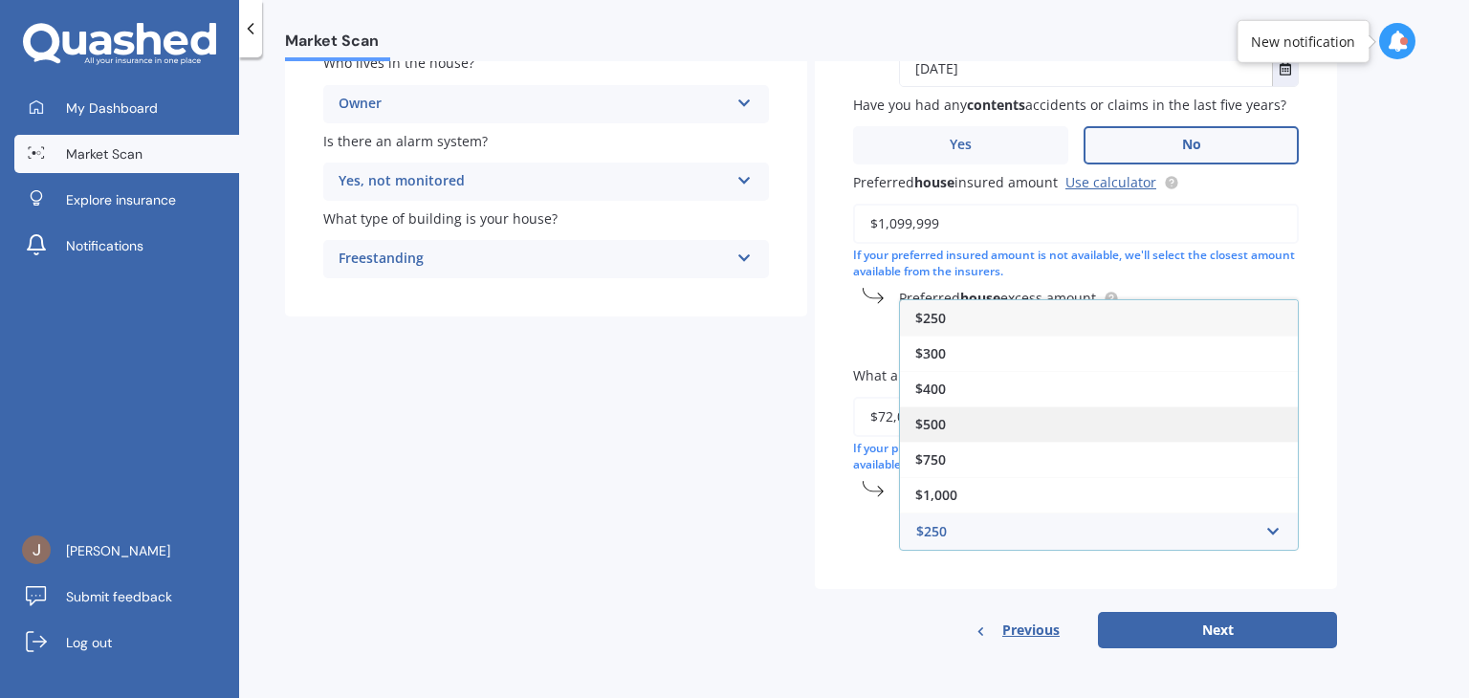
click at [1013, 433] on div "$500" at bounding box center [1099, 424] width 398 height 35
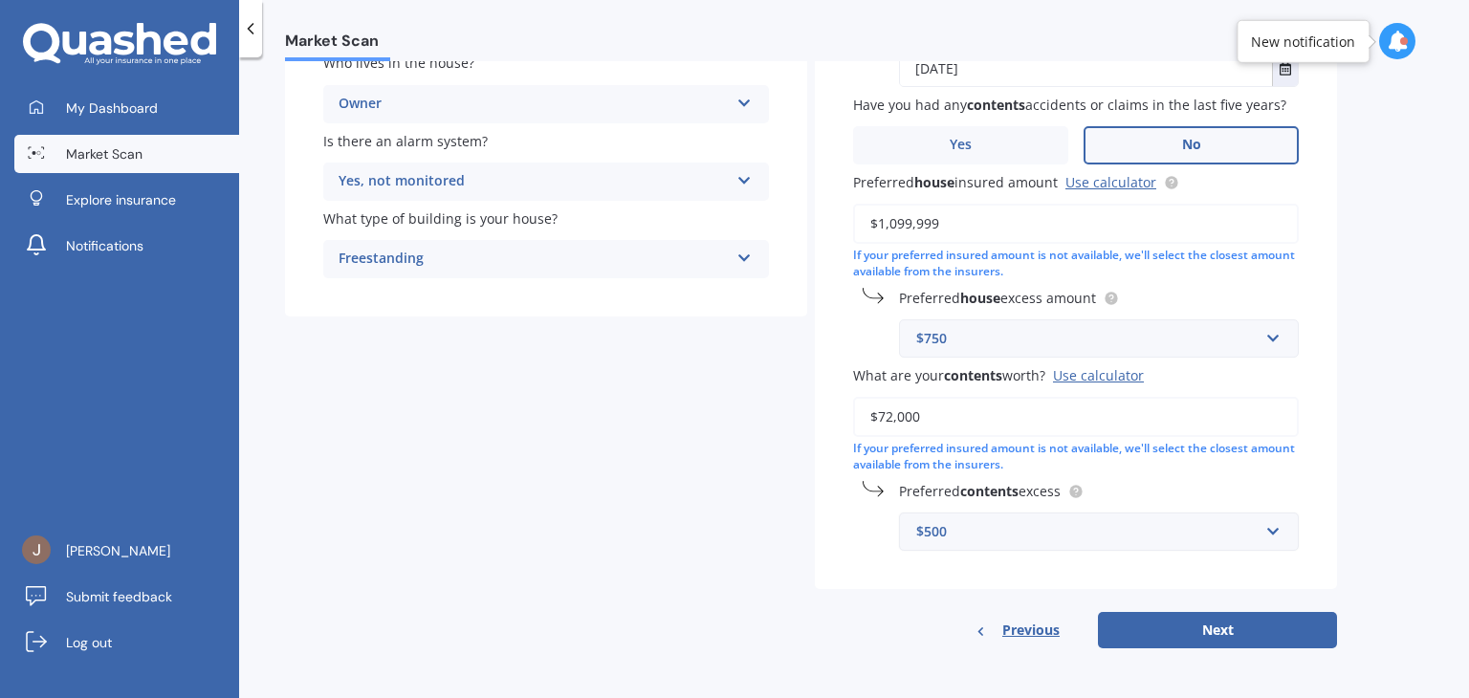
click at [1132, 537] on div "$500" at bounding box center [1087, 531] width 342 height 21
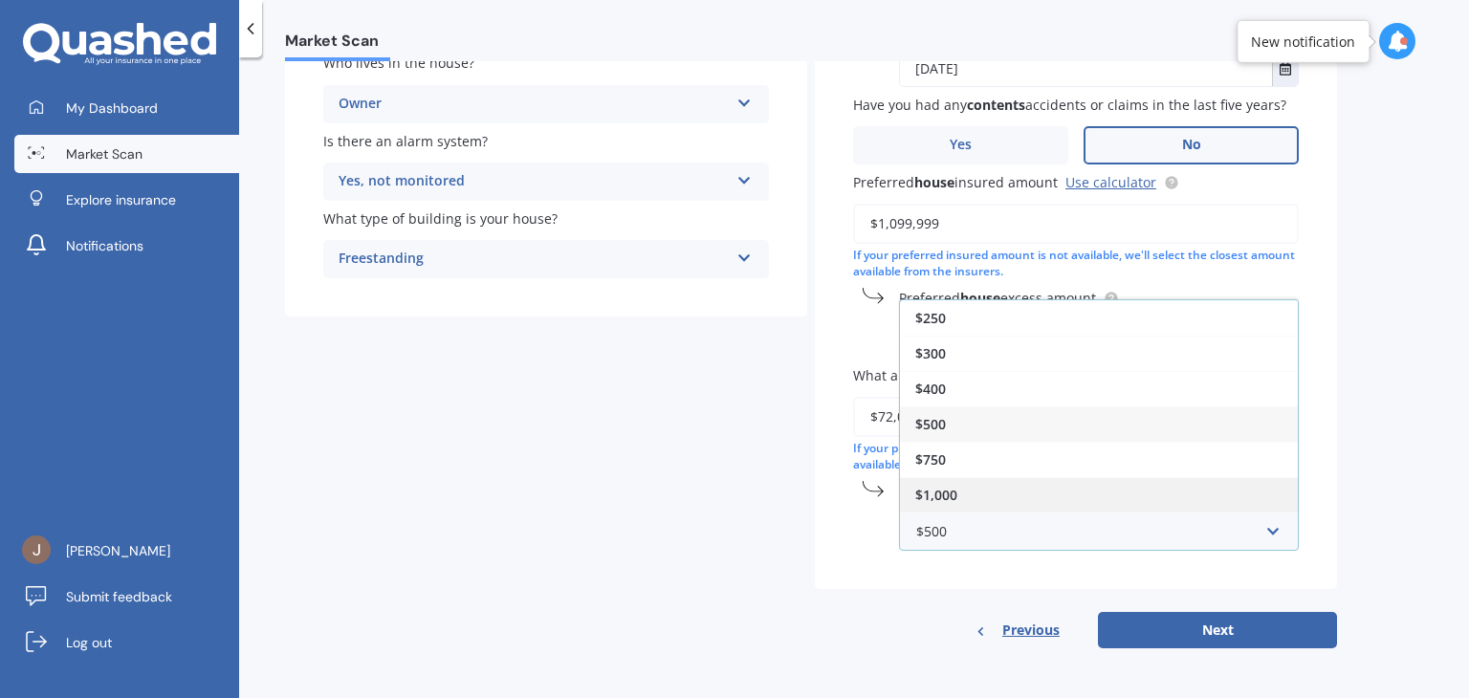
click at [986, 479] on div "$1,000" at bounding box center [1099, 494] width 398 height 35
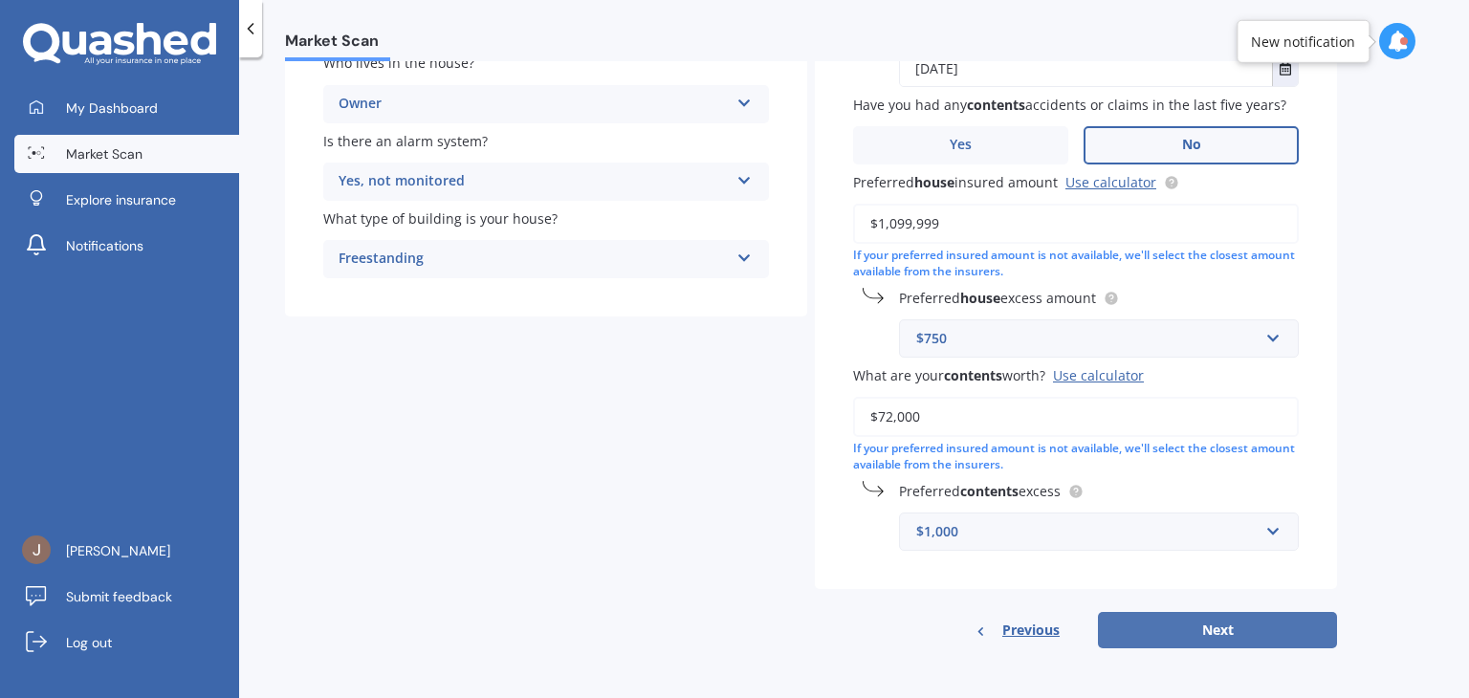
click at [1225, 626] on button "Next" at bounding box center [1217, 630] width 239 height 36
select select "21"
select select "07"
select select "1975"
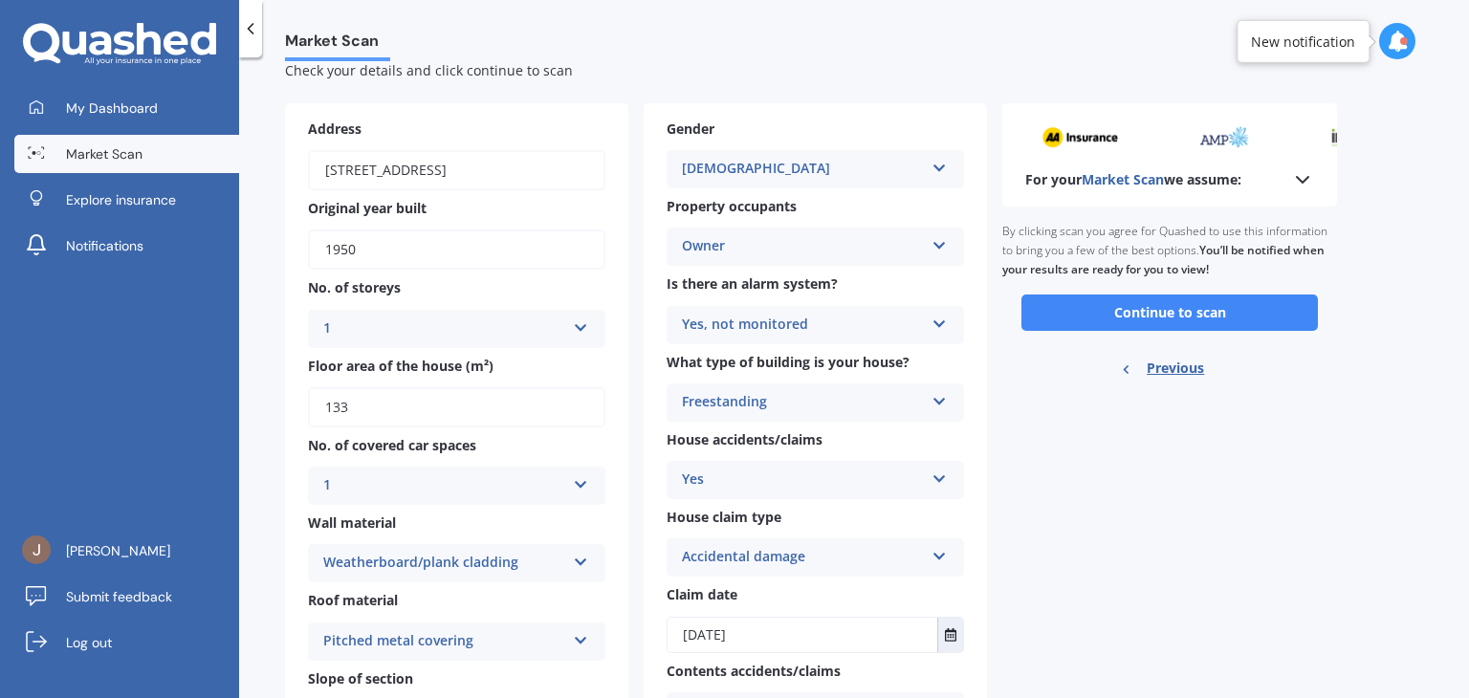
scroll to position [0, 0]
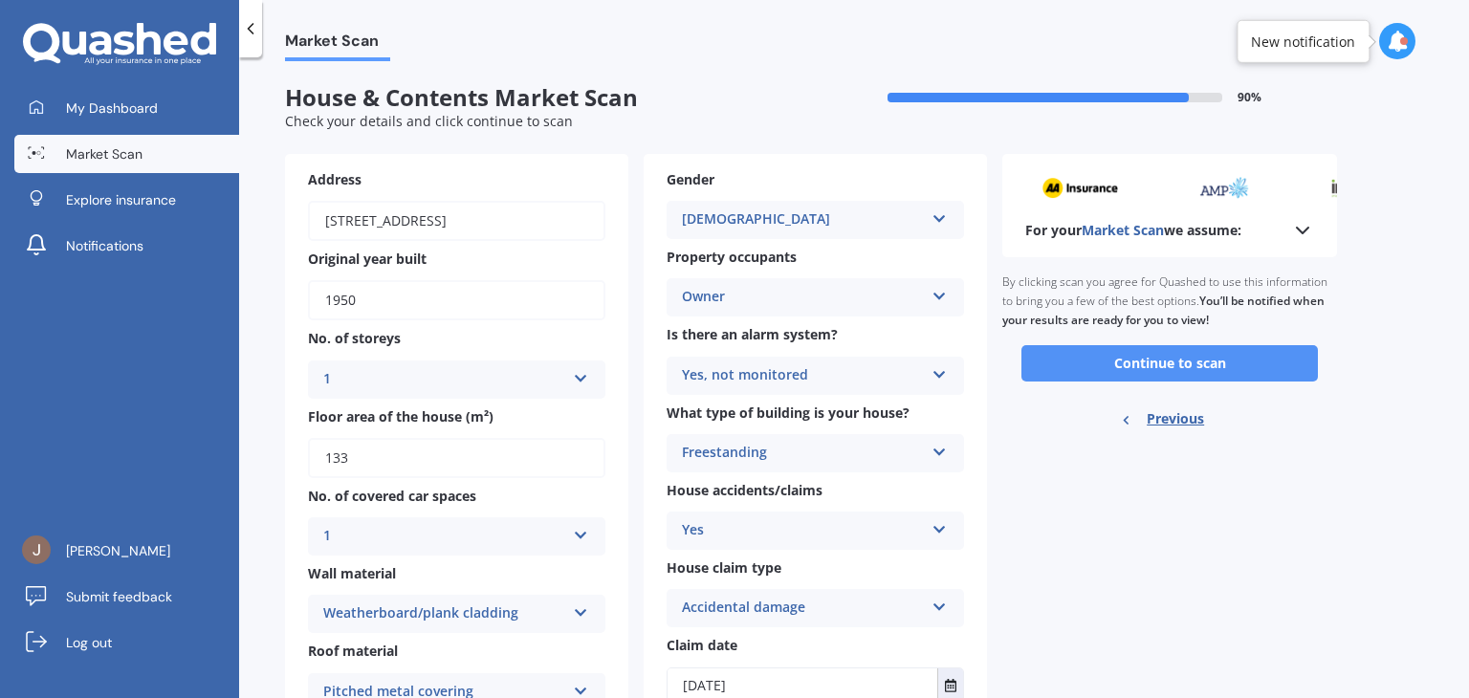
click at [1153, 355] on button "Continue to scan" at bounding box center [1170, 363] width 297 height 36
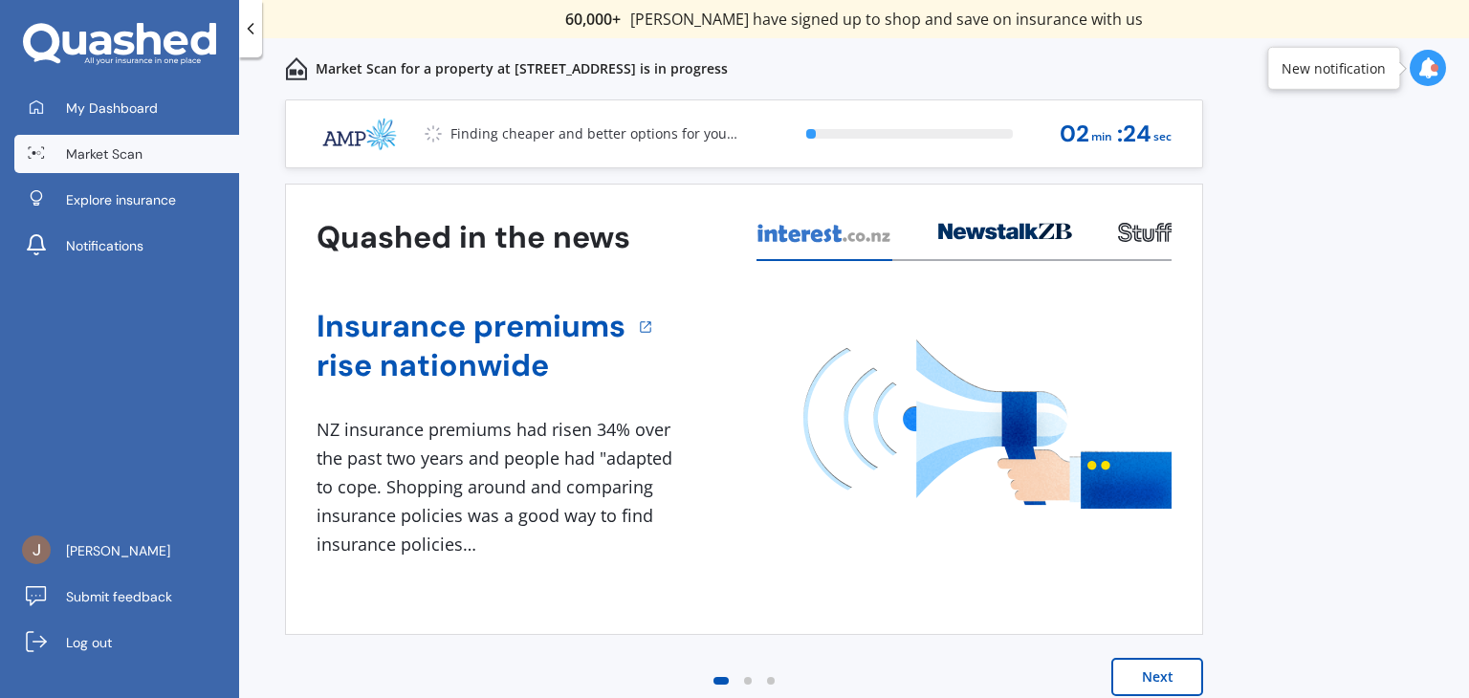
click at [1170, 673] on button "Next" at bounding box center [1158, 677] width 92 height 38
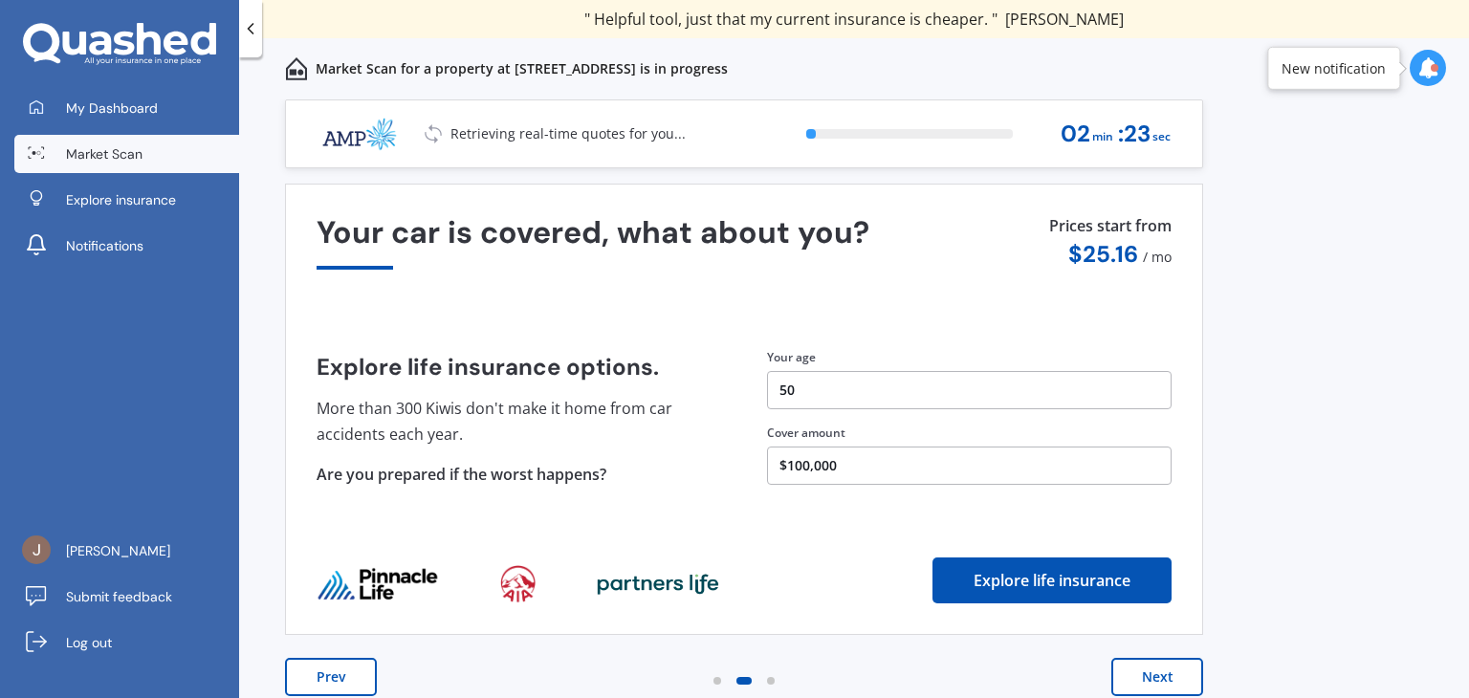
click at [1170, 673] on button "Next" at bounding box center [1158, 677] width 92 height 38
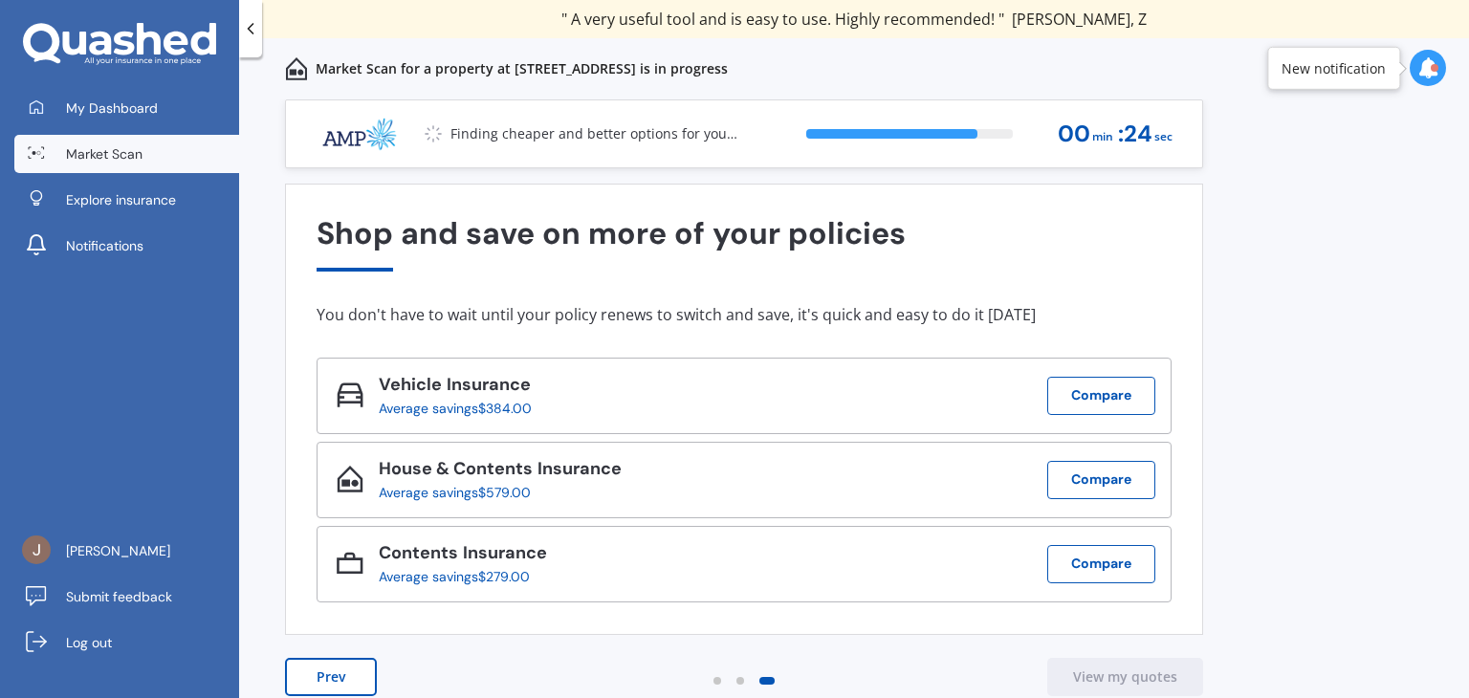
click at [1364, 243] on div "Previous 60,000+ Kiwis have signed up to shop and save on insurance with us " H…" at bounding box center [854, 419] width 1230 height 641
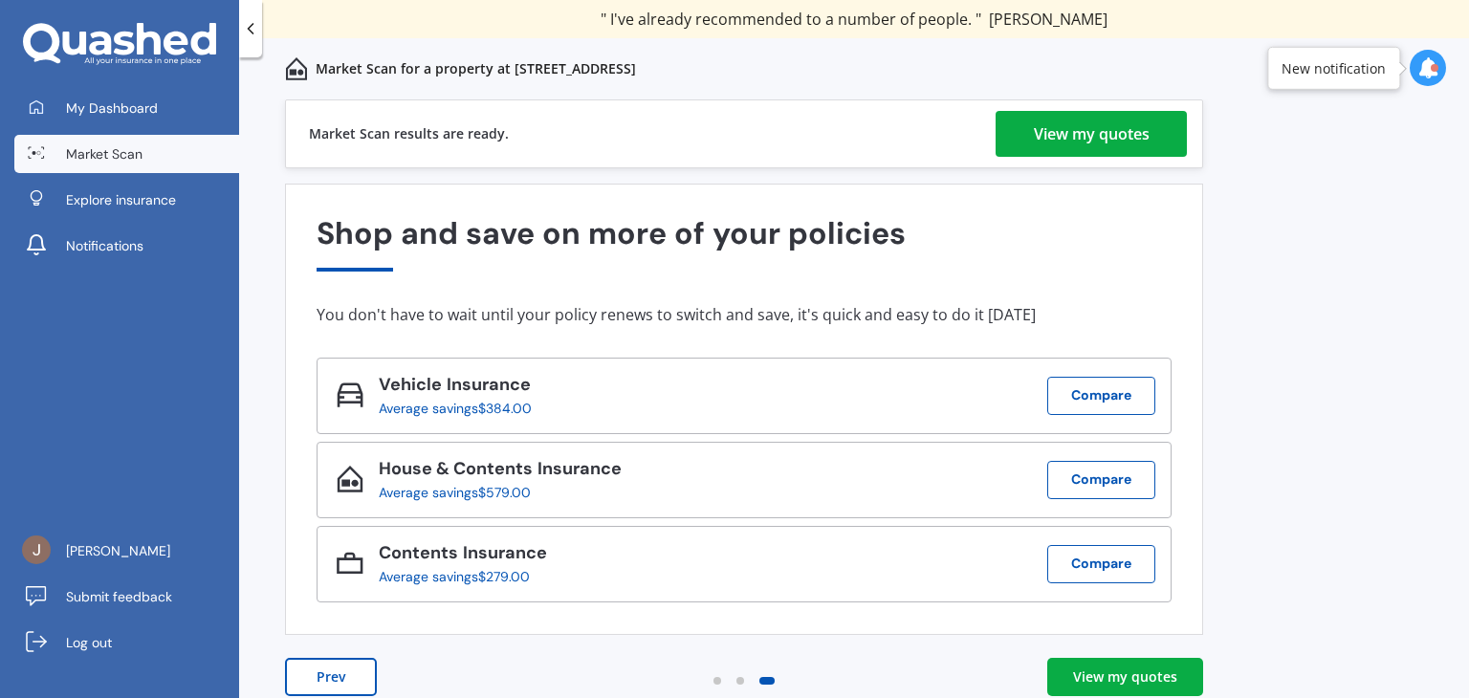
click at [1121, 671] on div "View my quotes" at bounding box center [1125, 677] width 104 height 19
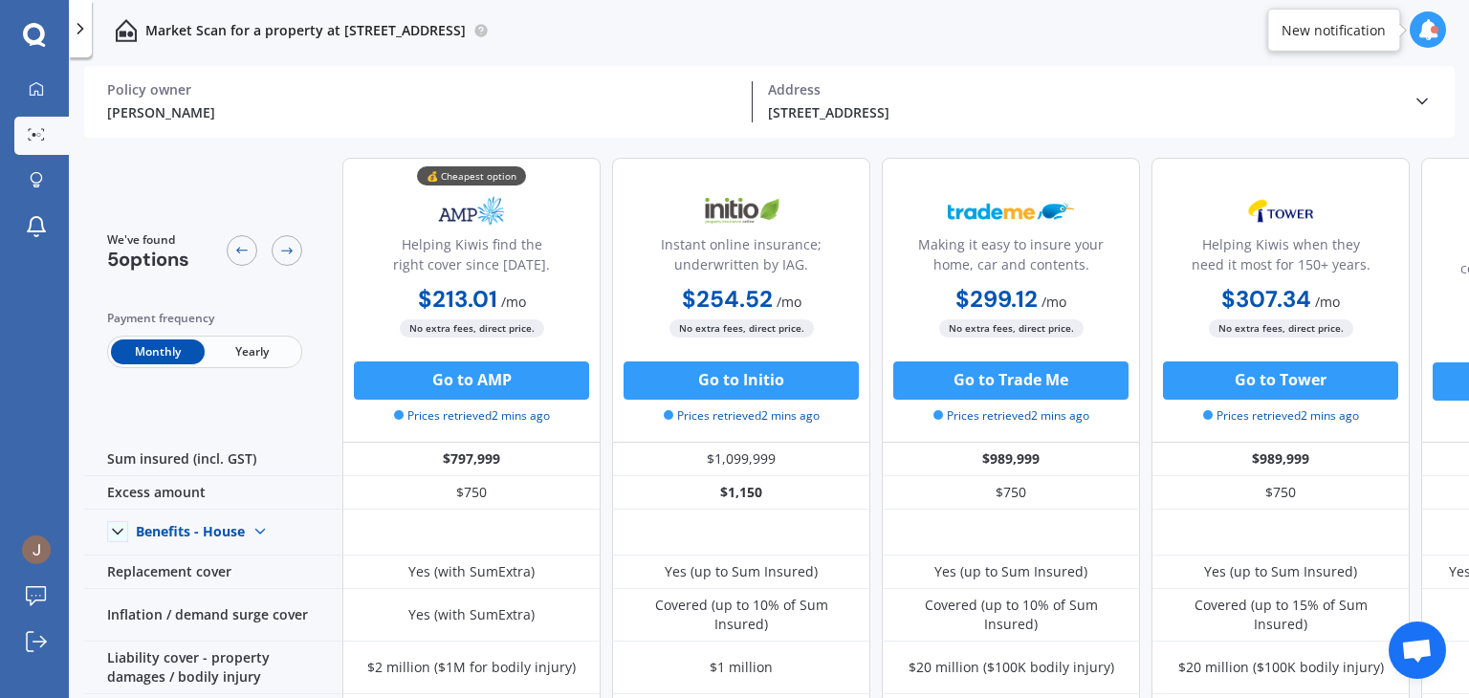
click at [255, 349] on span "Yearly" at bounding box center [252, 352] width 94 height 25
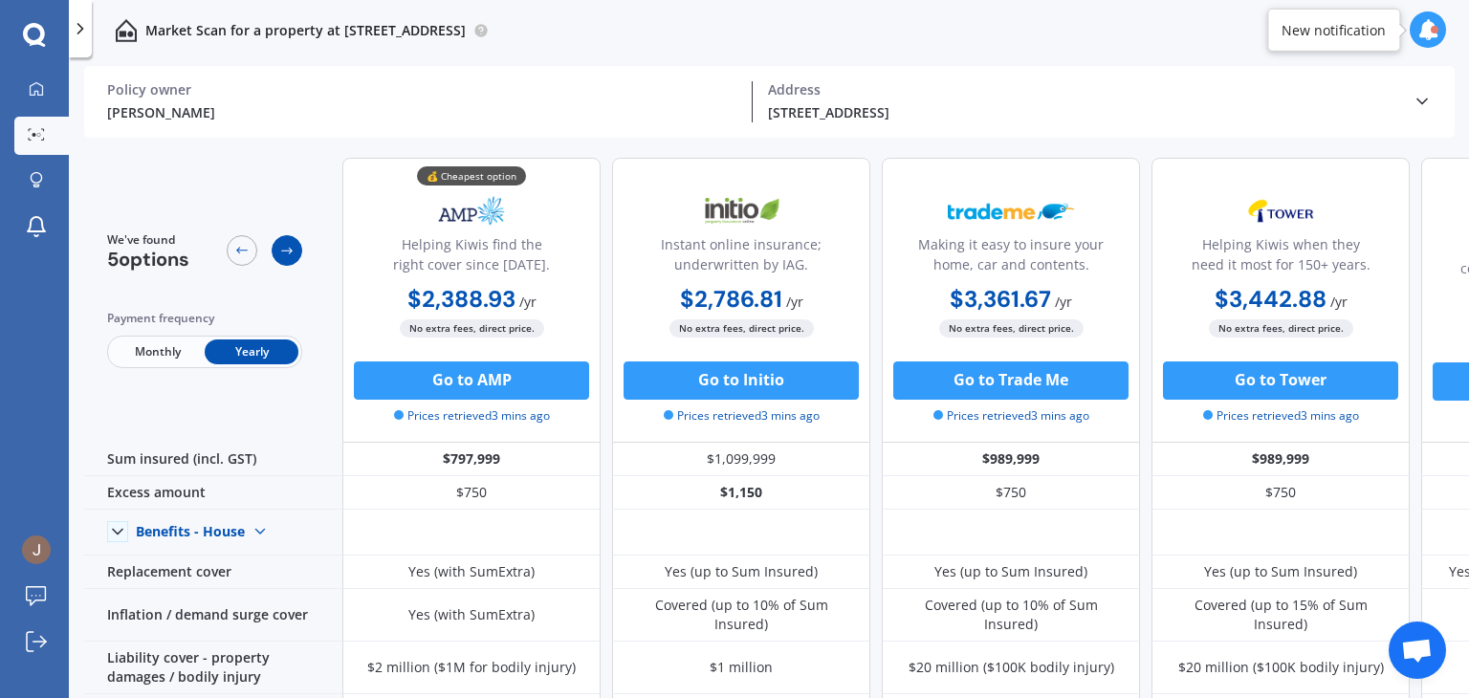
click at [284, 247] on icon at bounding box center [286, 250] width 15 height 15
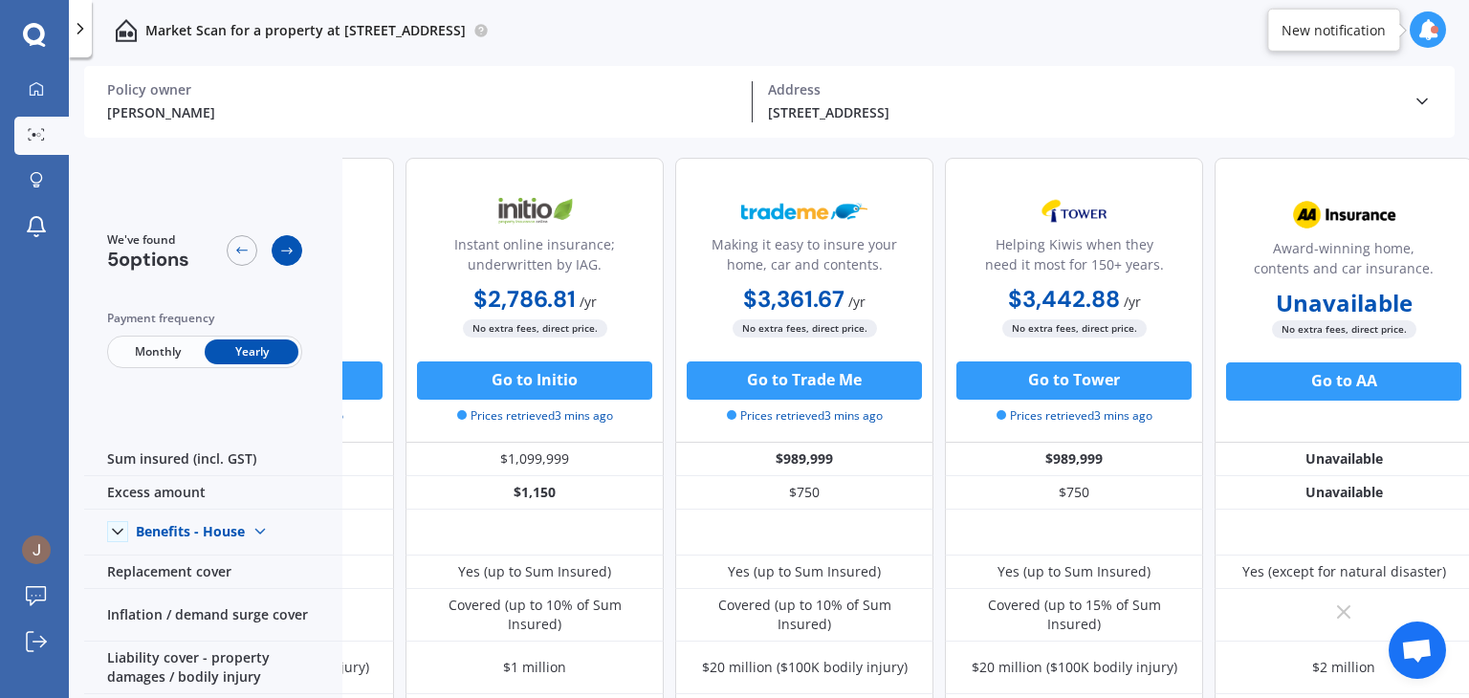
scroll to position [0, 219]
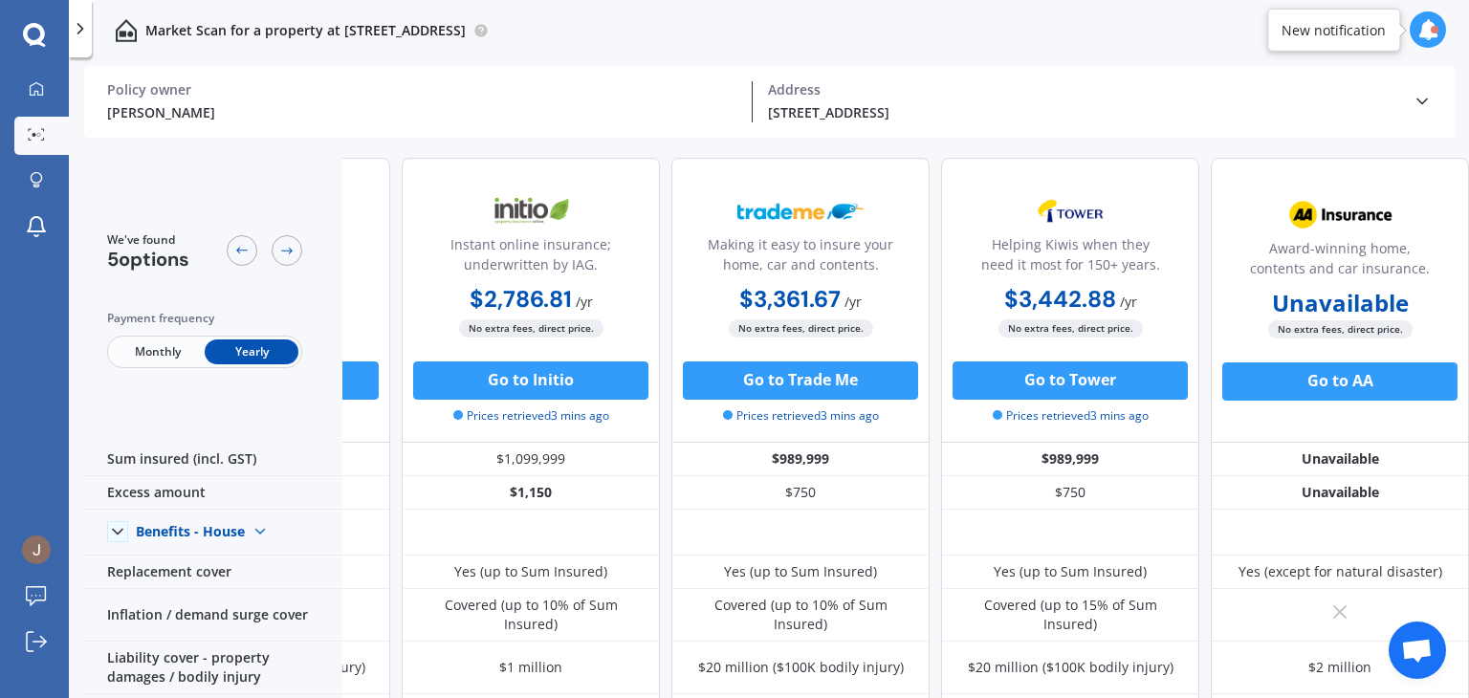
click at [154, 352] on span "Monthly" at bounding box center [158, 352] width 94 height 25
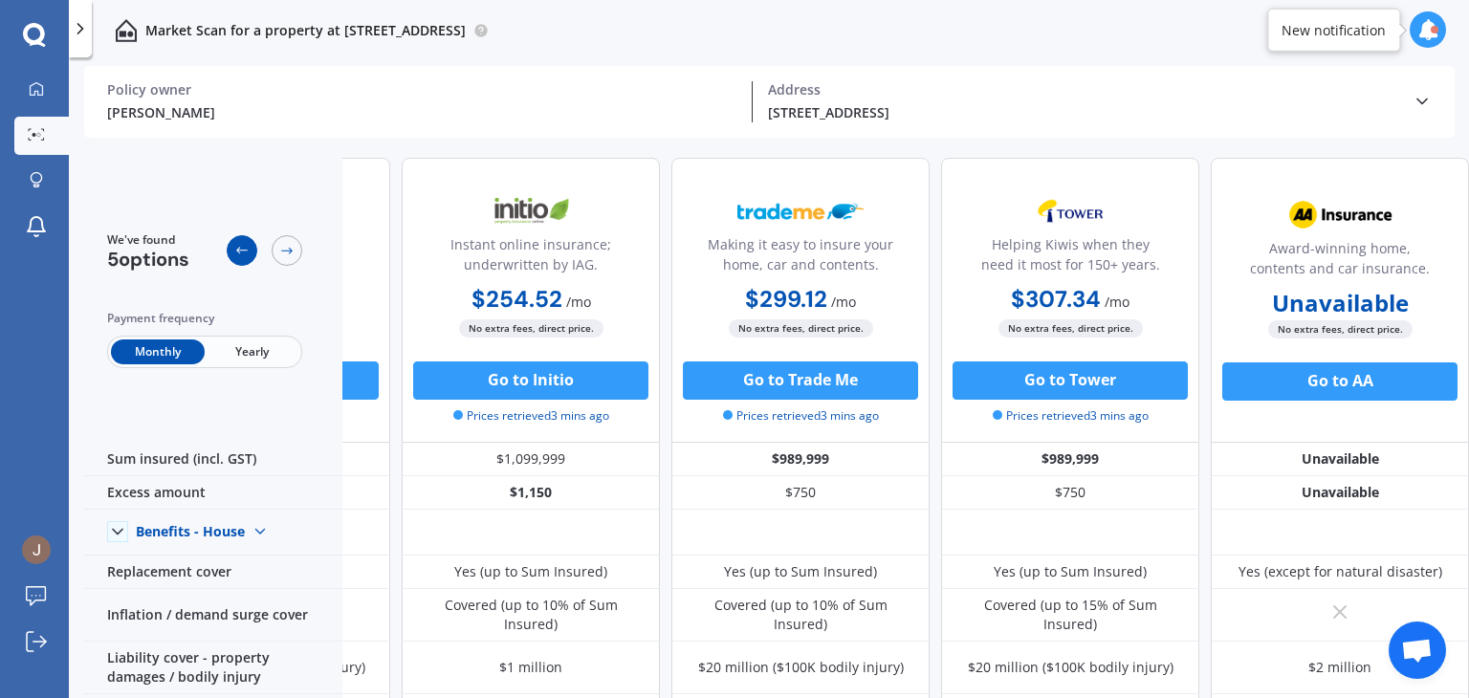
click at [234, 244] on icon at bounding box center [241, 250] width 15 height 15
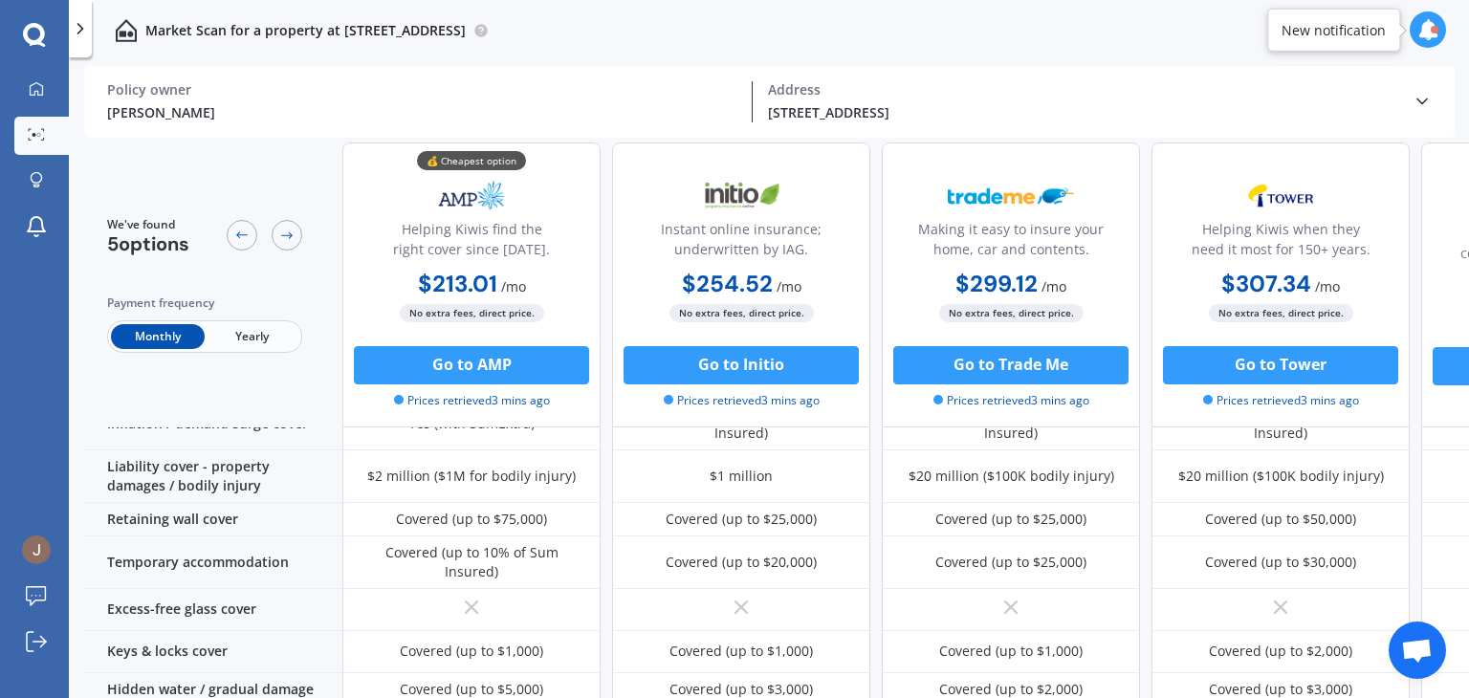
scroll to position [0, 0]
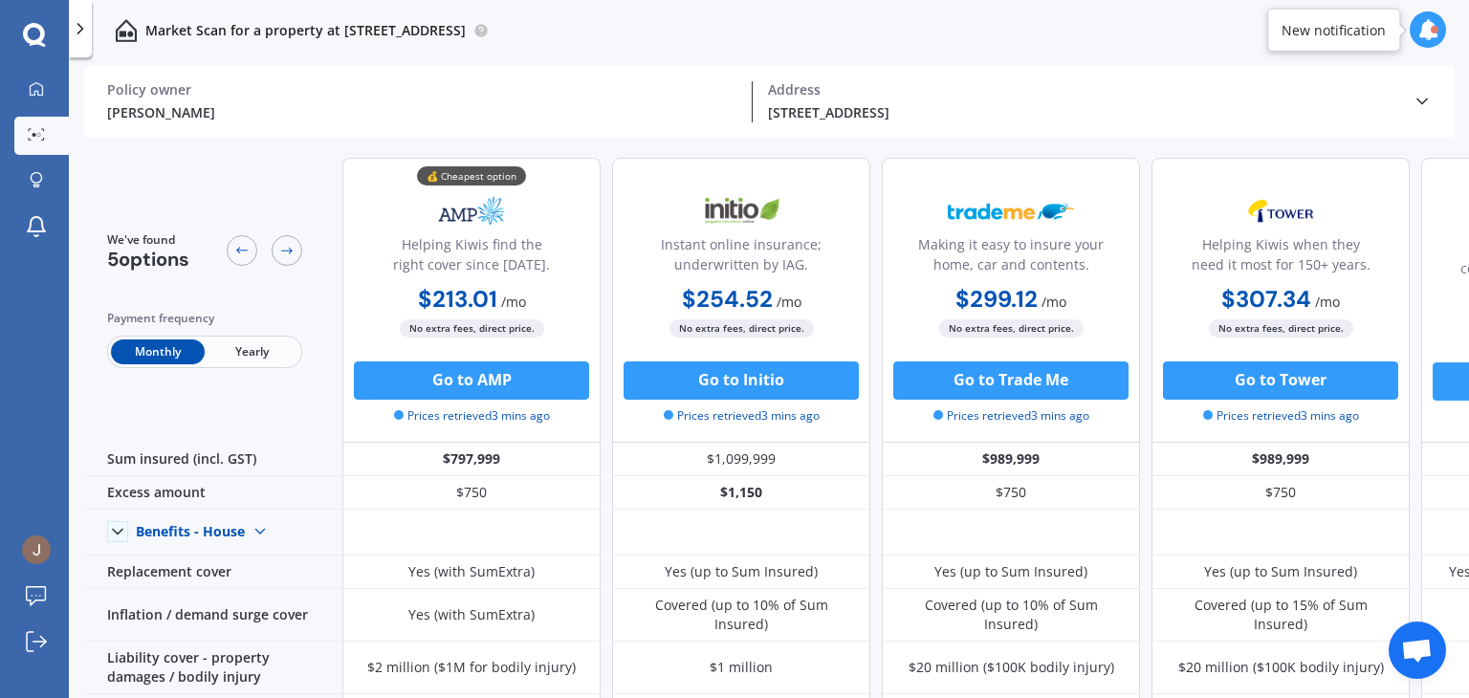
click at [264, 360] on span "Yearly" at bounding box center [252, 352] width 94 height 25
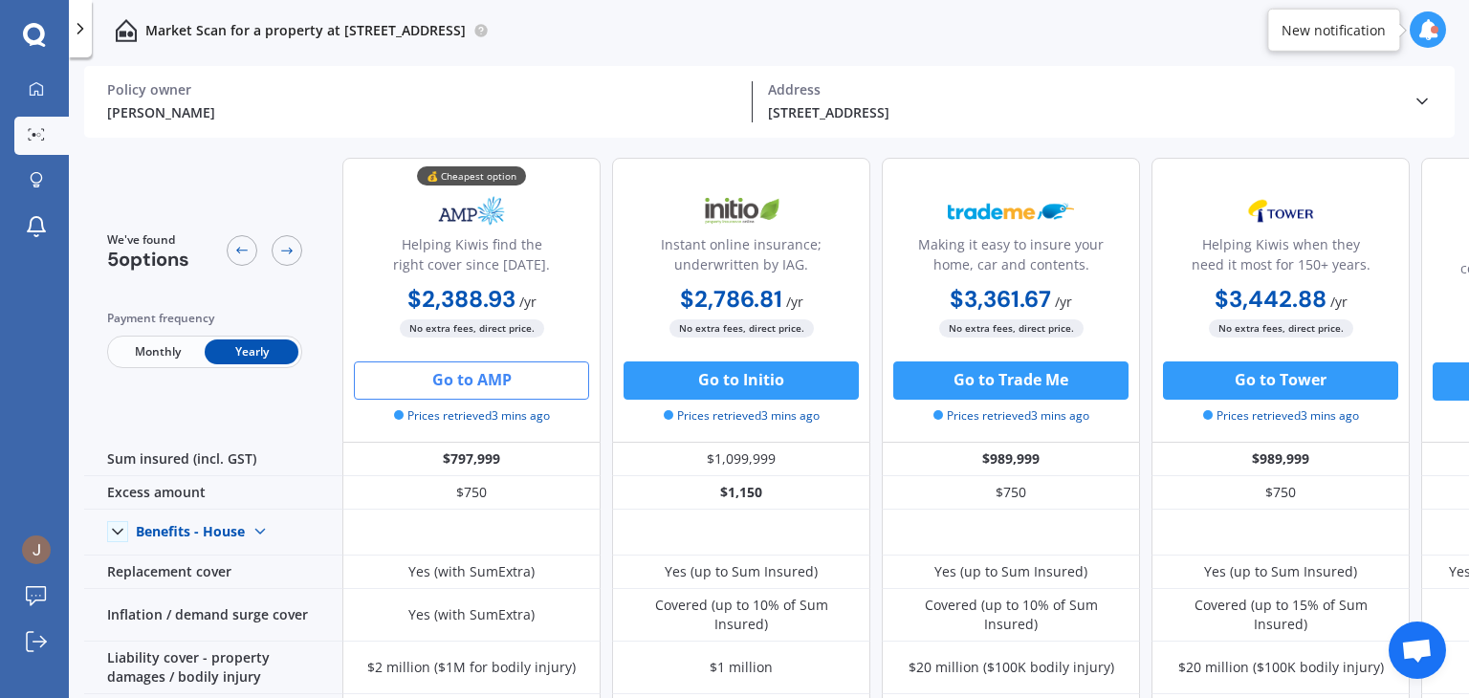
click at [485, 383] on button "Go to AMP" at bounding box center [471, 381] width 235 height 38
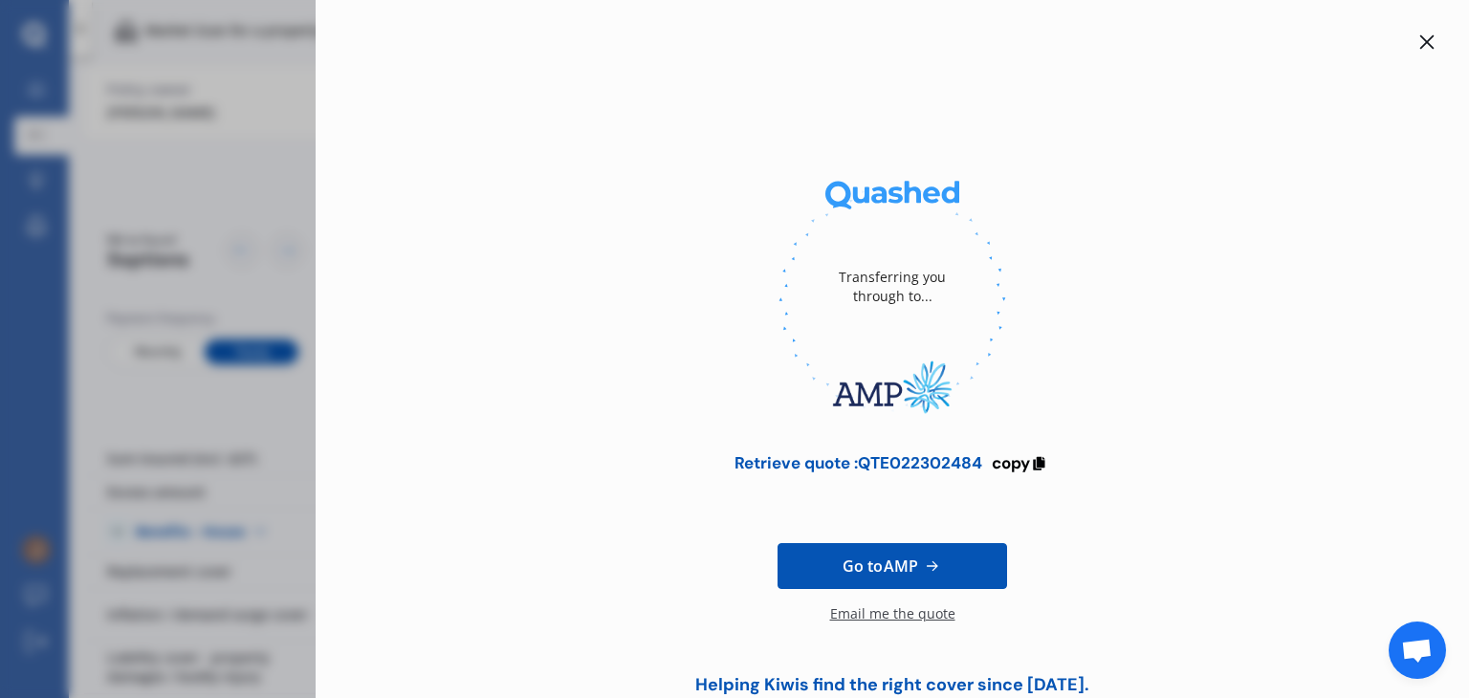
click at [1424, 40] on icon at bounding box center [1427, 41] width 15 height 15
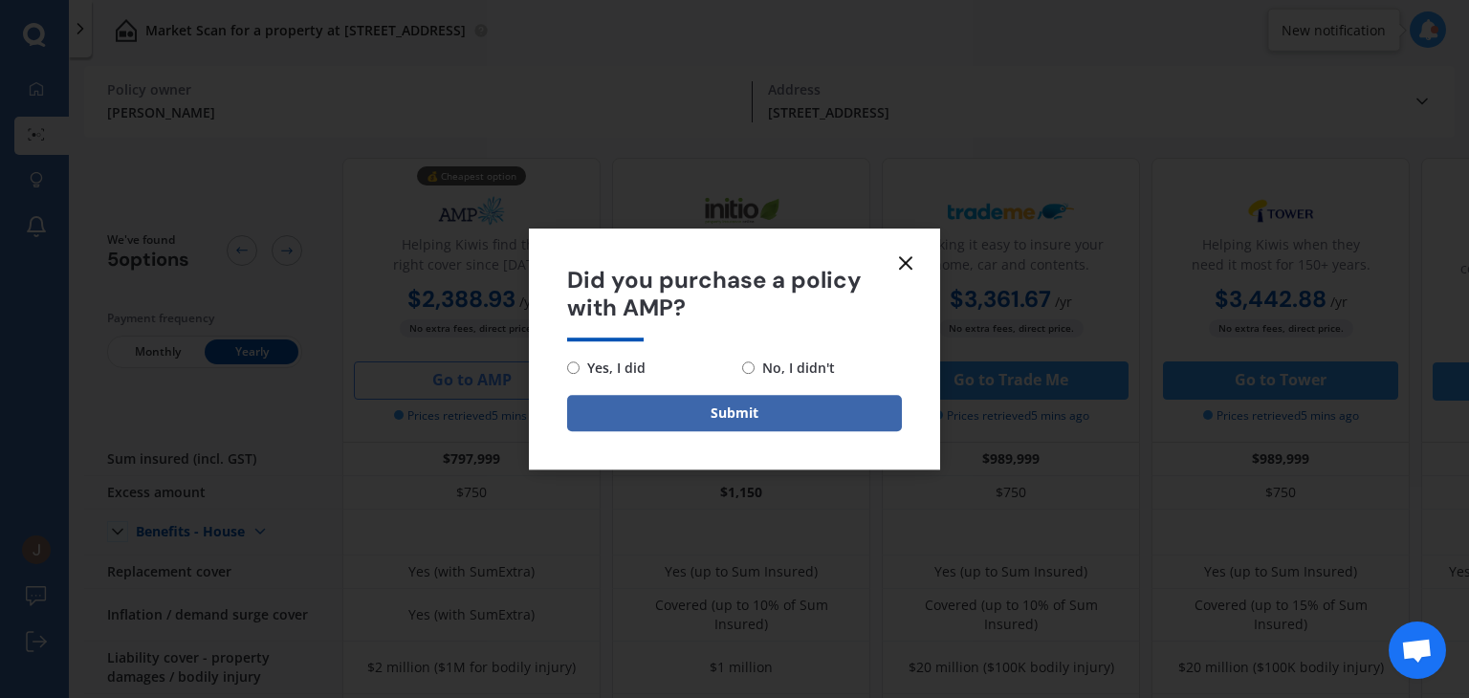
click at [914, 263] on icon at bounding box center [905, 263] width 23 height 23
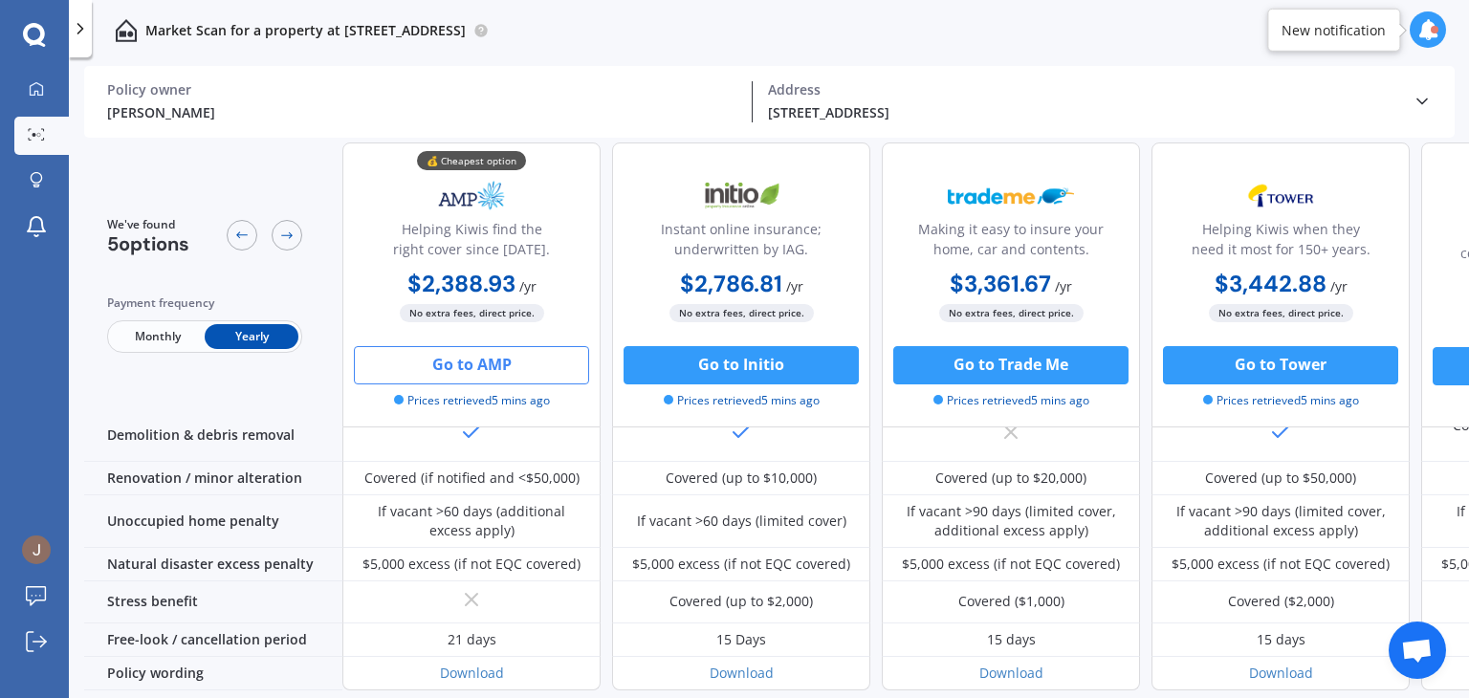
scroll to position [915, 0]
